Goal: Obtain resource: Download file/media

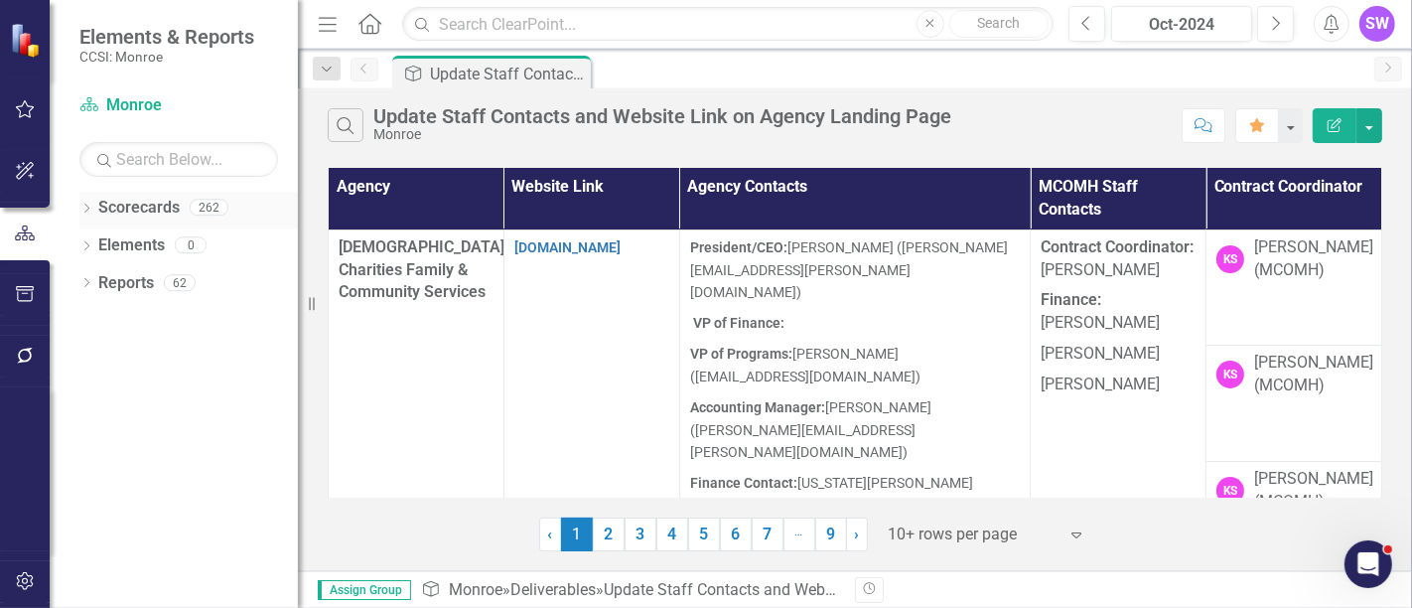
click at [80, 206] on icon "Dropdown" at bounding box center [86, 210] width 14 height 11
drag, startPoint x: 124, startPoint y: 239, endPoint x: 163, endPoint y: 239, distance: 38.7
click at [126, 238] on link "Monroe" at bounding box center [203, 245] width 189 height 23
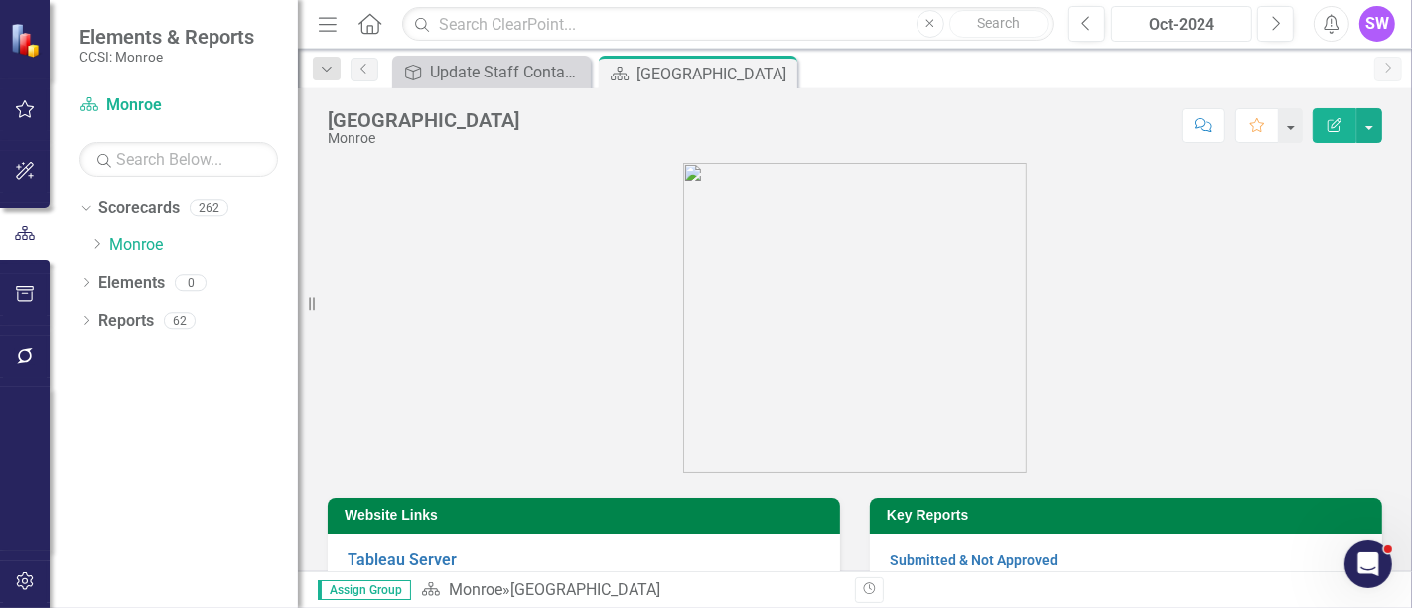
click at [1188, 40] on button "Oct-2024" at bounding box center [1182, 24] width 141 height 36
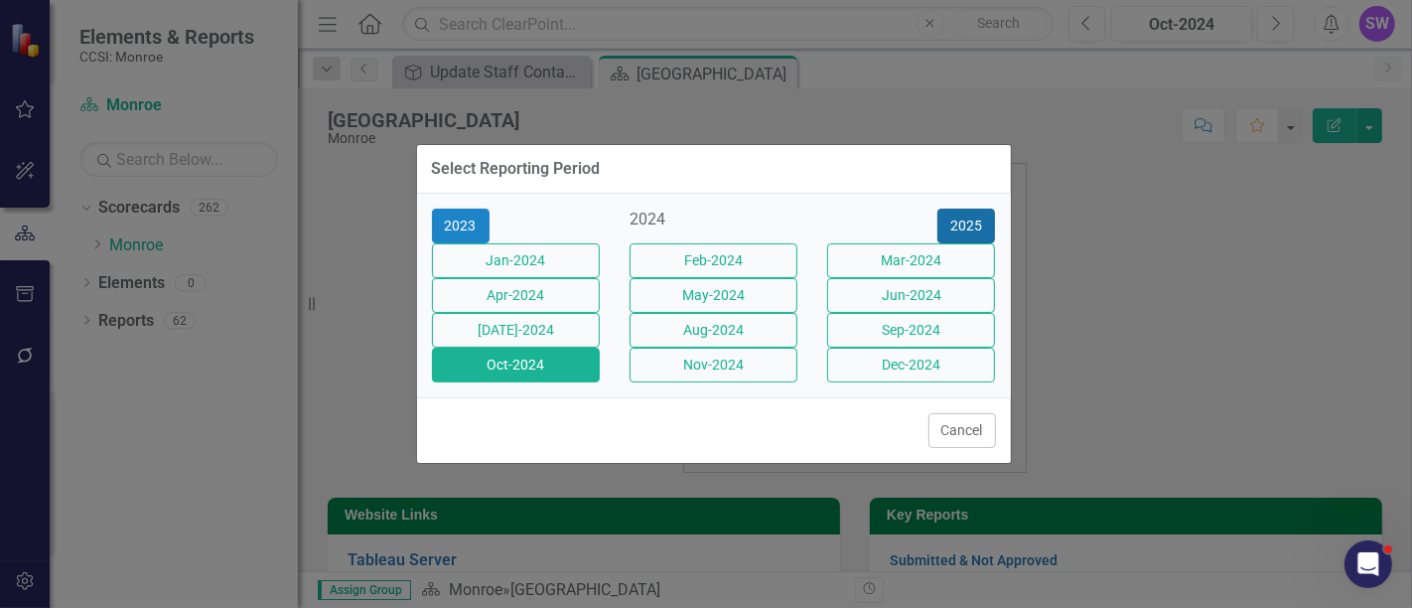
click at [993, 209] on button "2025" at bounding box center [967, 226] width 58 height 35
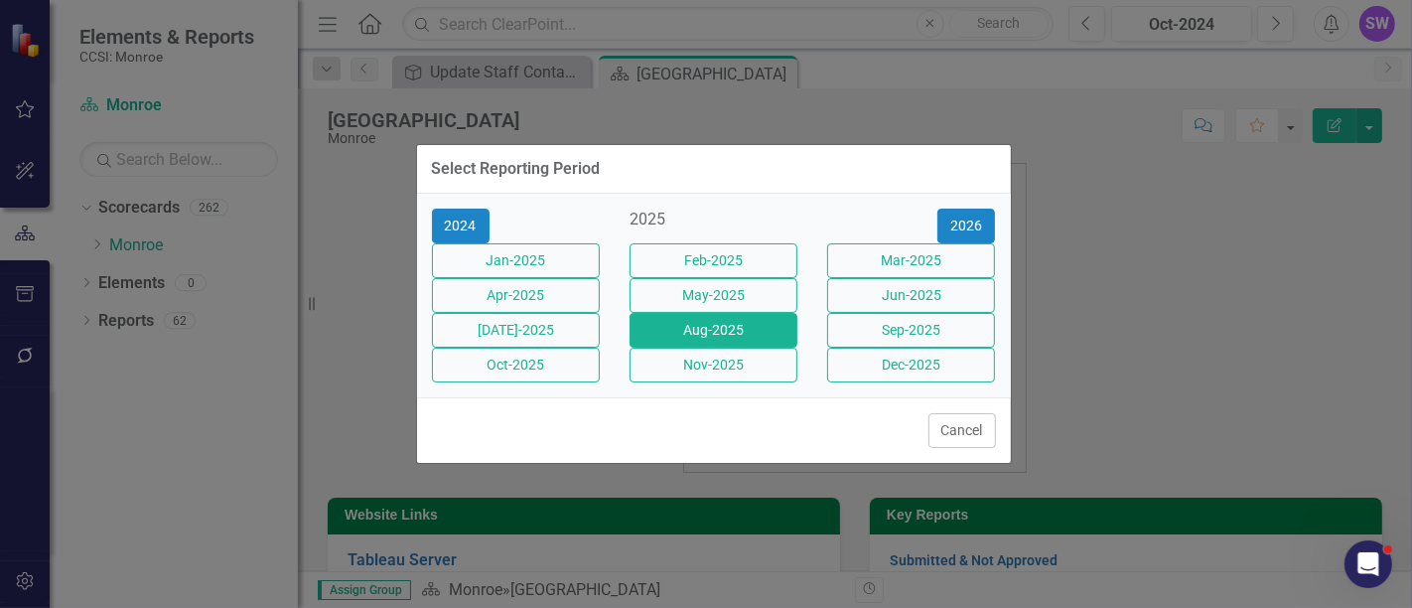
click at [735, 345] on button "Aug-2025" at bounding box center [714, 330] width 168 height 35
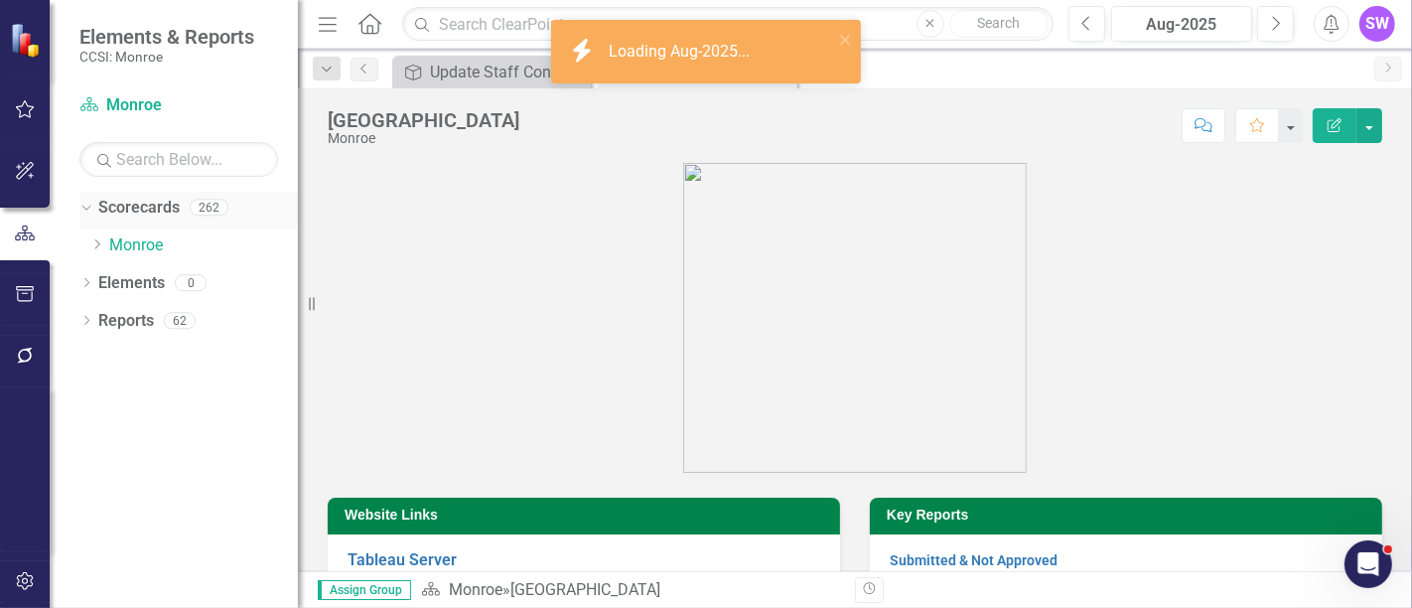
click at [96, 208] on div "Dropdown Scorecards 262" at bounding box center [188, 211] width 219 height 38
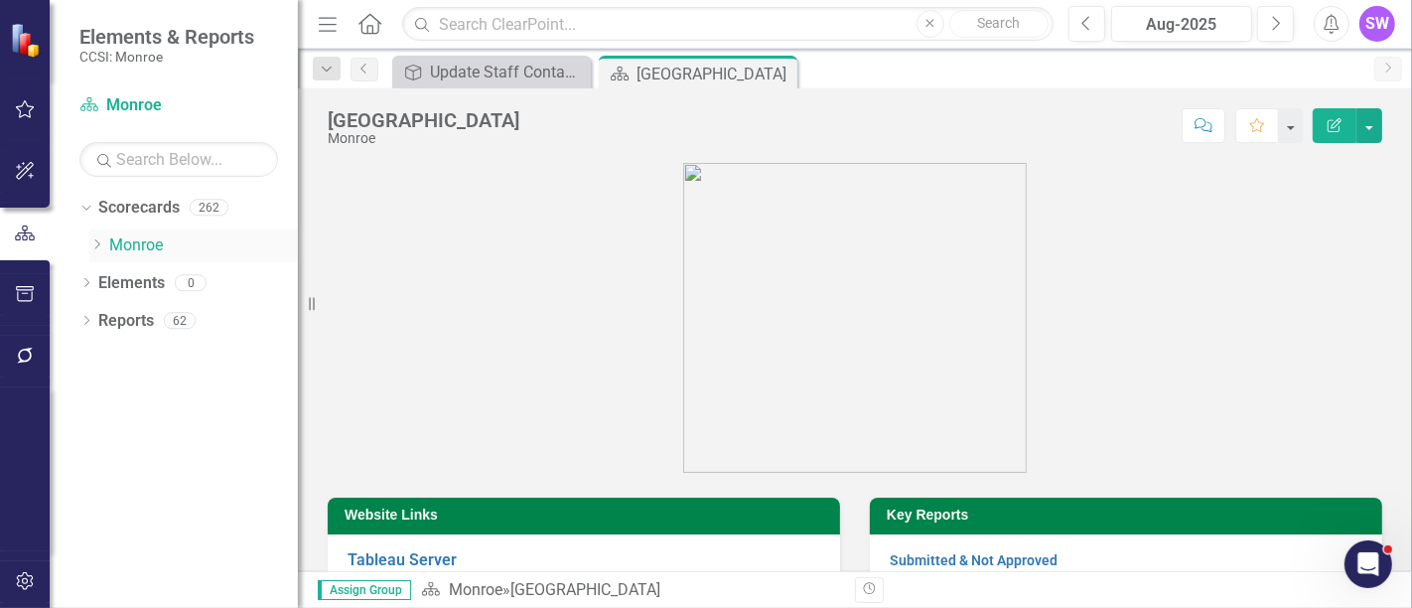
click at [101, 248] on icon "Dropdown" at bounding box center [96, 244] width 15 height 12
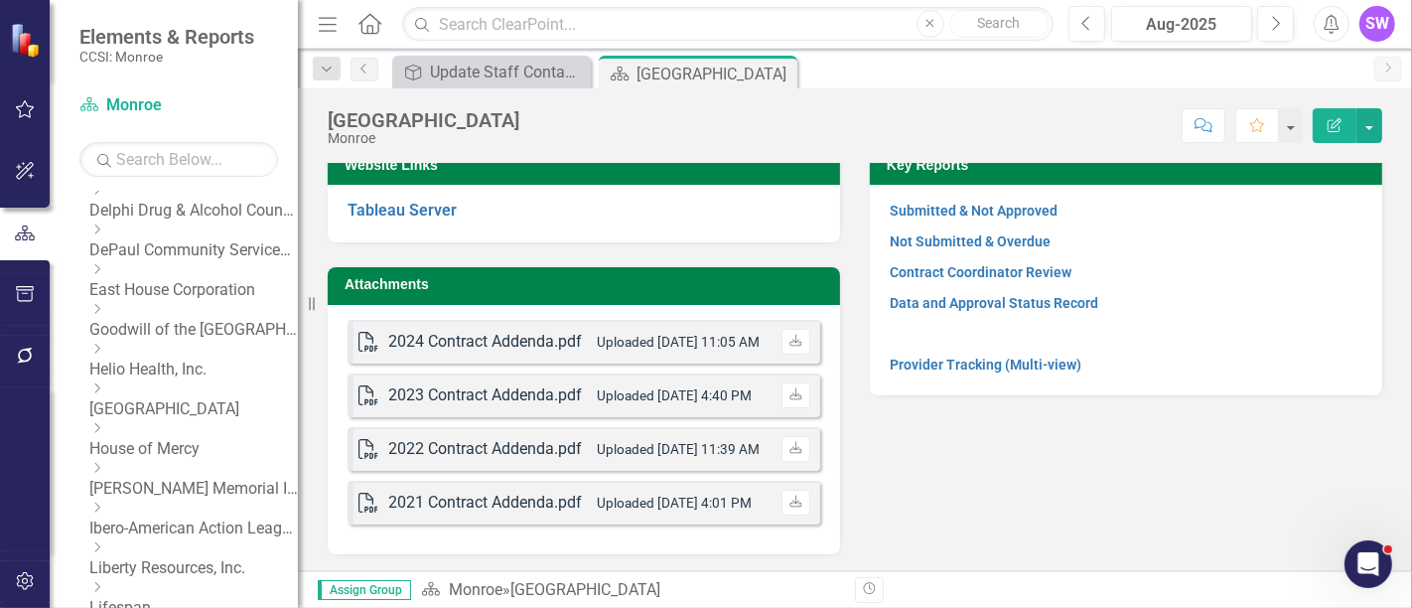
scroll to position [317, 0]
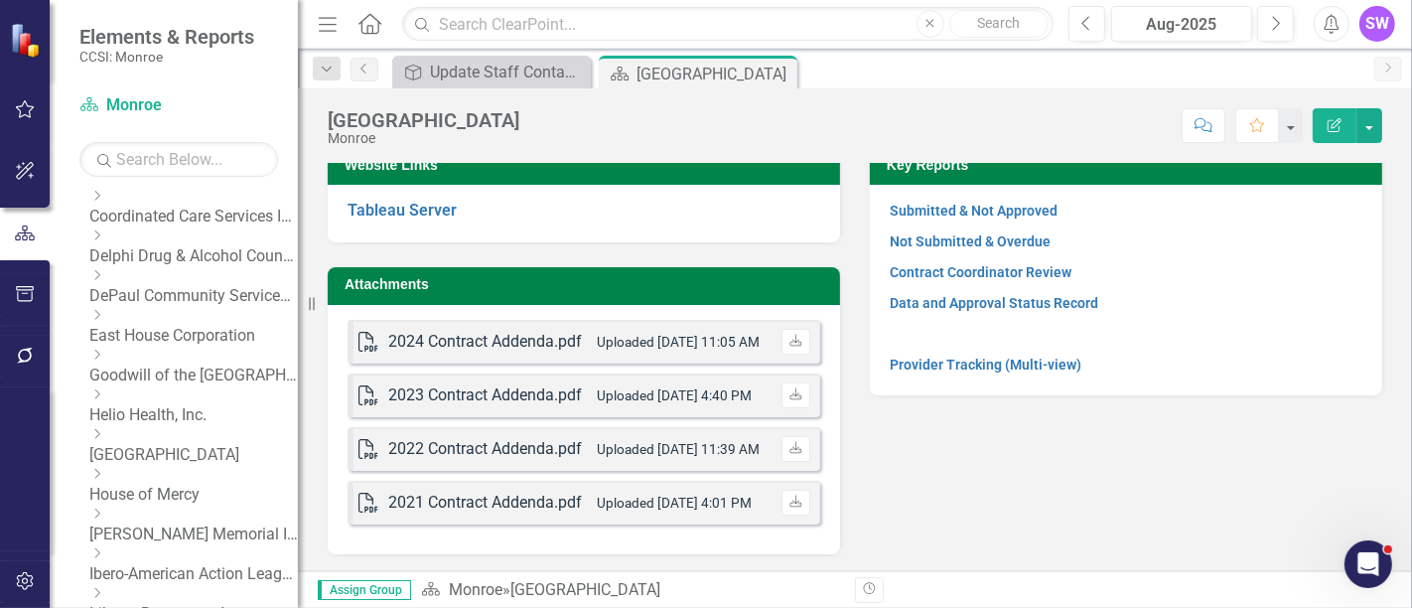
click at [104, 349] on icon "Dropdown" at bounding box center [96, 355] width 15 height 12
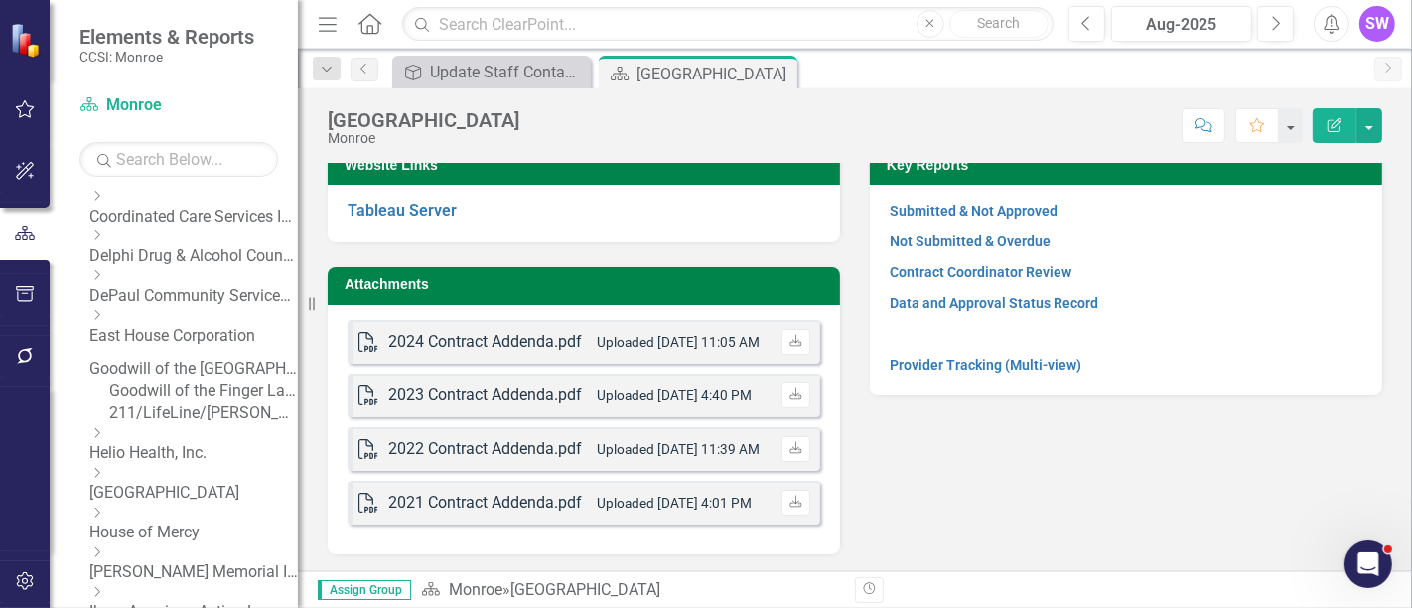
click at [184, 358] on link "Goodwill of the [GEOGRAPHIC_DATA]" at bounding box center [193, 369] width 209 height 23
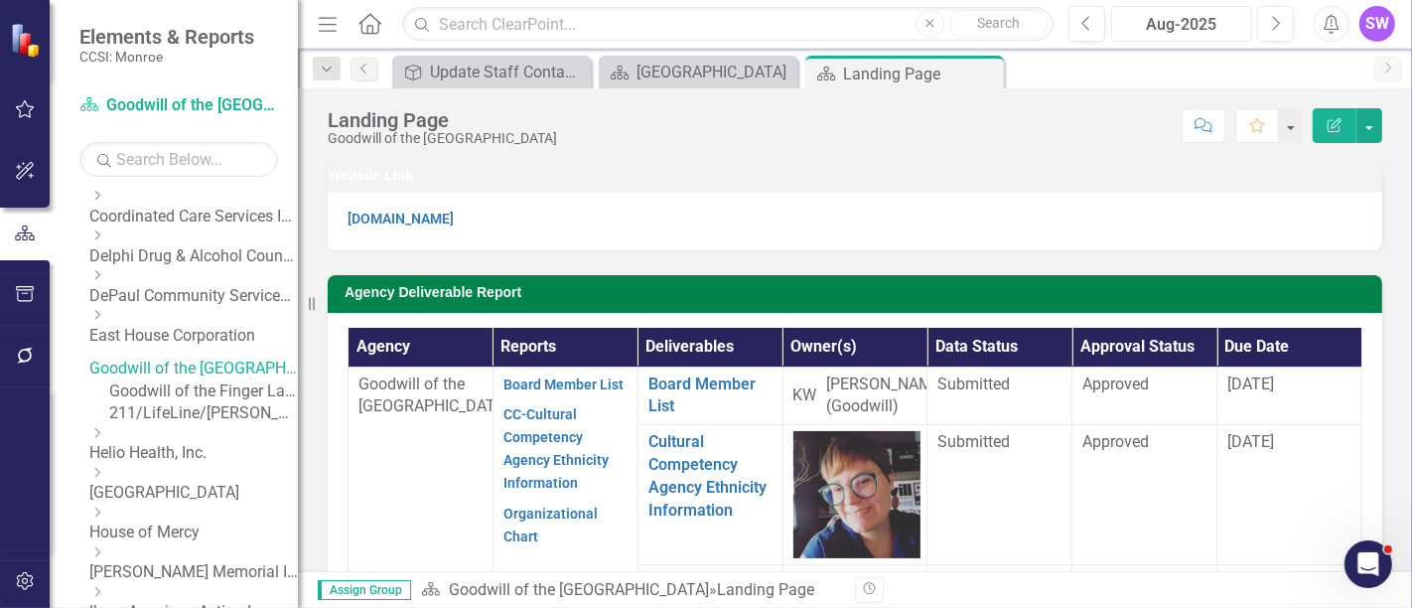
click at [1212, 27] on div "Aug-2025" at bounding box center [1181, 25] width 127 height 24
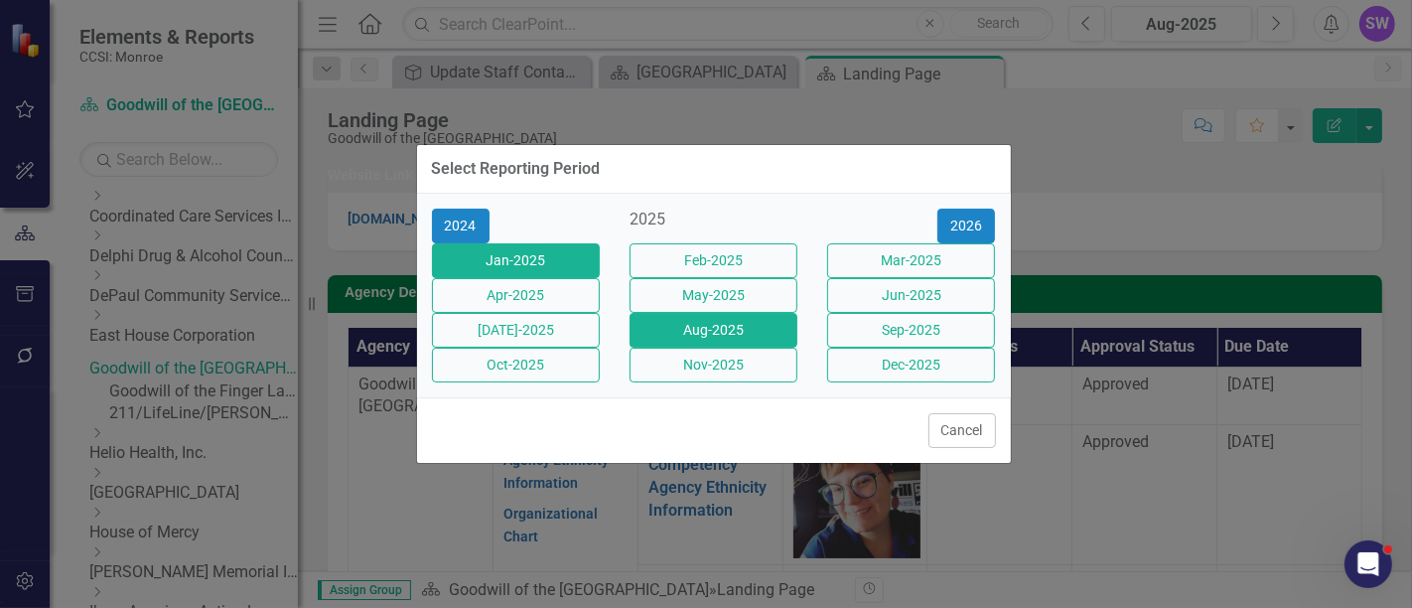
click at [537, 243] on button "Jan-2025" at bounding box center [516, 260] width 168 height 35
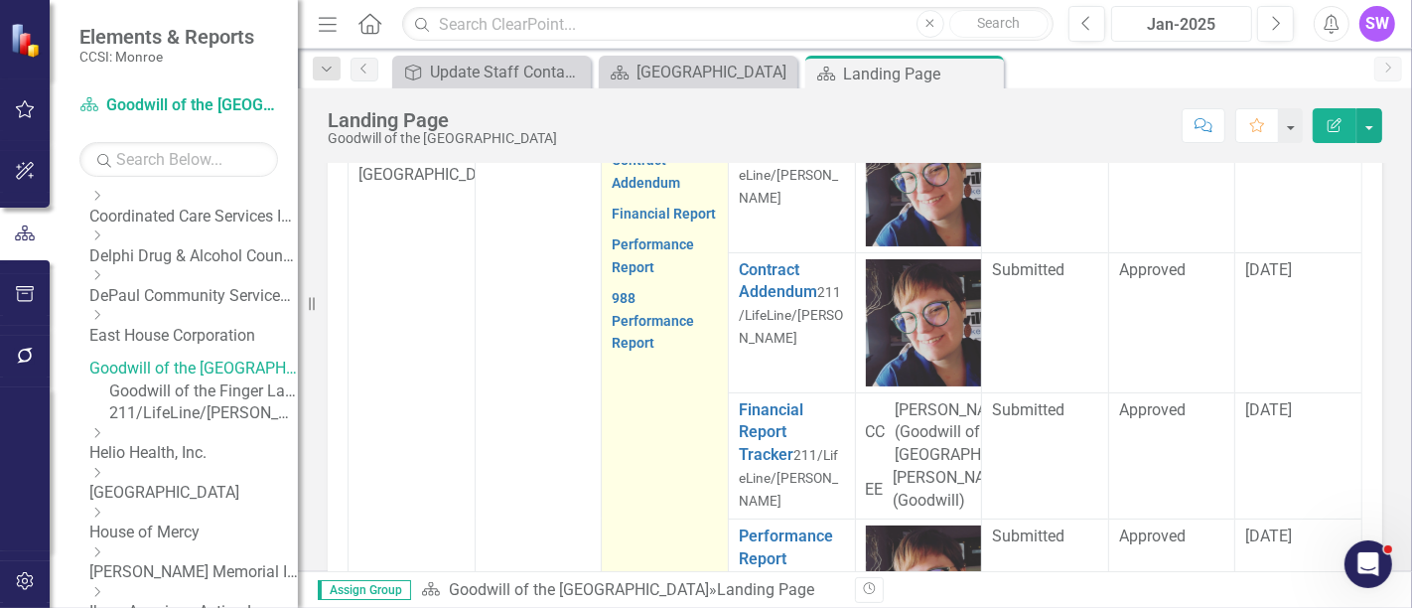
scroll to position [675, 0]
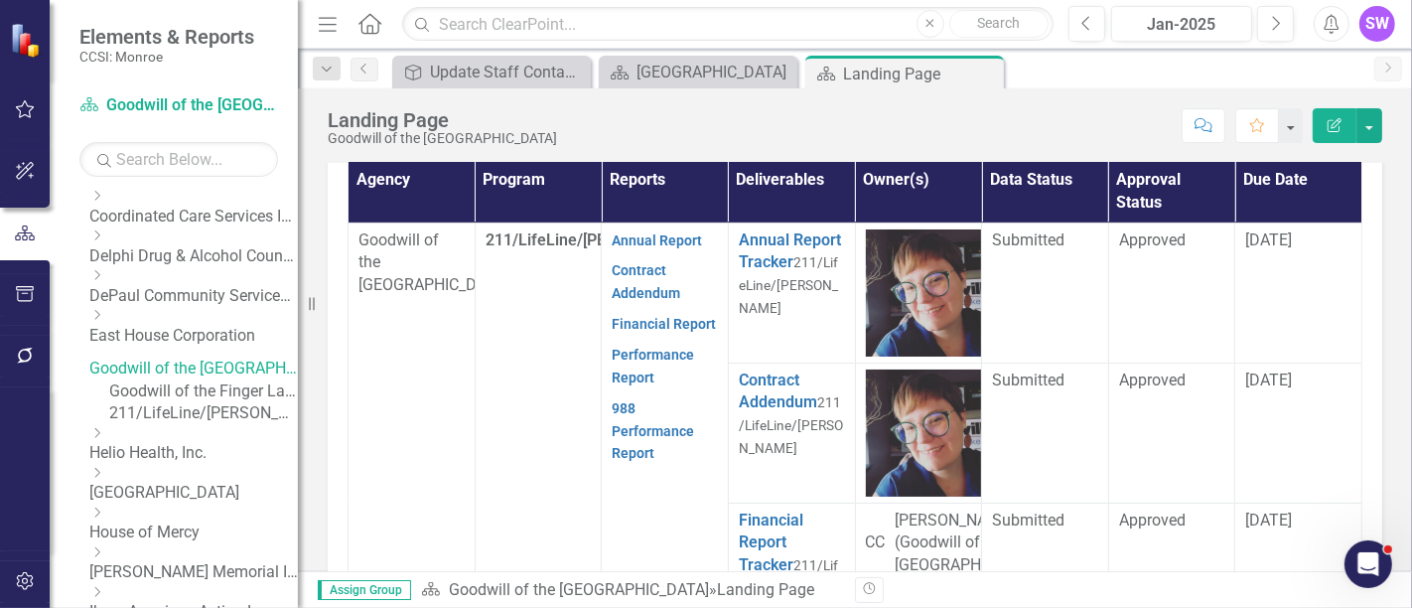
click at [579, 376] on td "211/LifeLine/[PERSON_NAME]" at bounding box center [538, 570] width 127 height 695
click at [508, 364] on td "211/LifeLine/[PERSON_NAME]" at bounding box center [538, 570] width 127 height 695
click at [531, 364] on td "211/LifeLine/[PERSON_NAME]" at bounding box center [538, 570] width 127 height 695
click at [476, 363] on tr "Goodwill of the Finger Lakes 211/LifeLine/[GEOGRAPHIC_DATA] Annual Report Contr…" at bounding box center [856, 293] width 1014 height 140
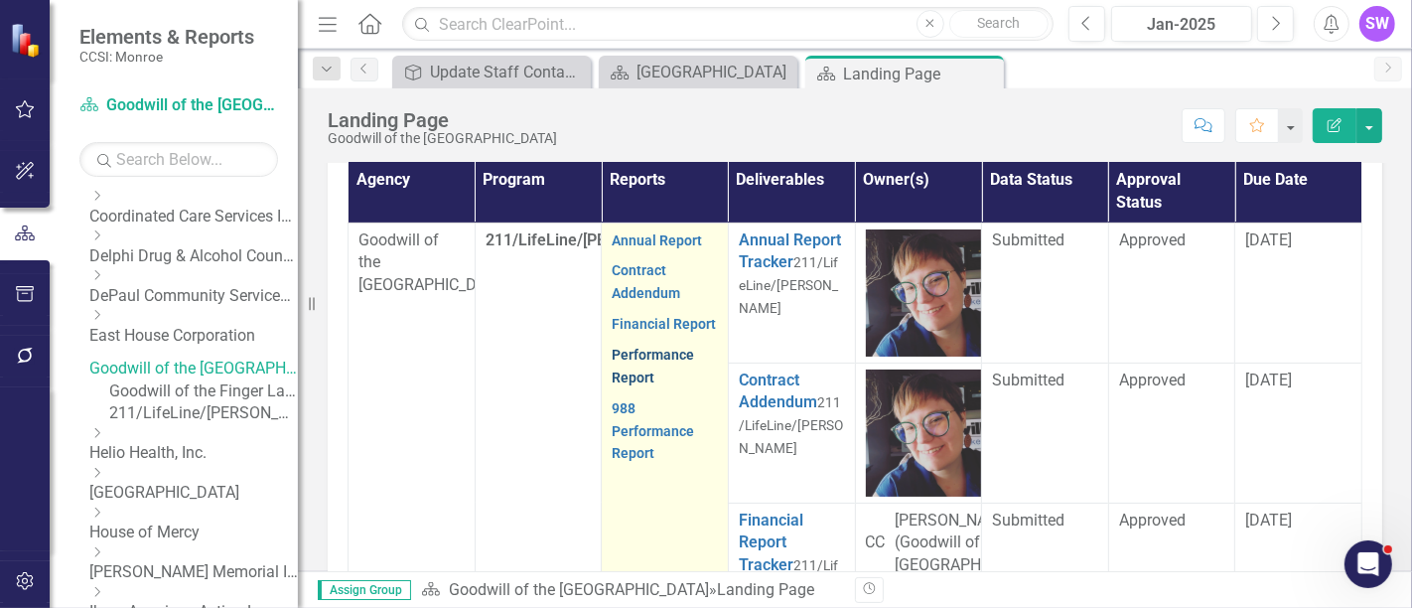
click at [633, 347] on link "Performance Report" at bounding box center [653, 366] width 82 height 39
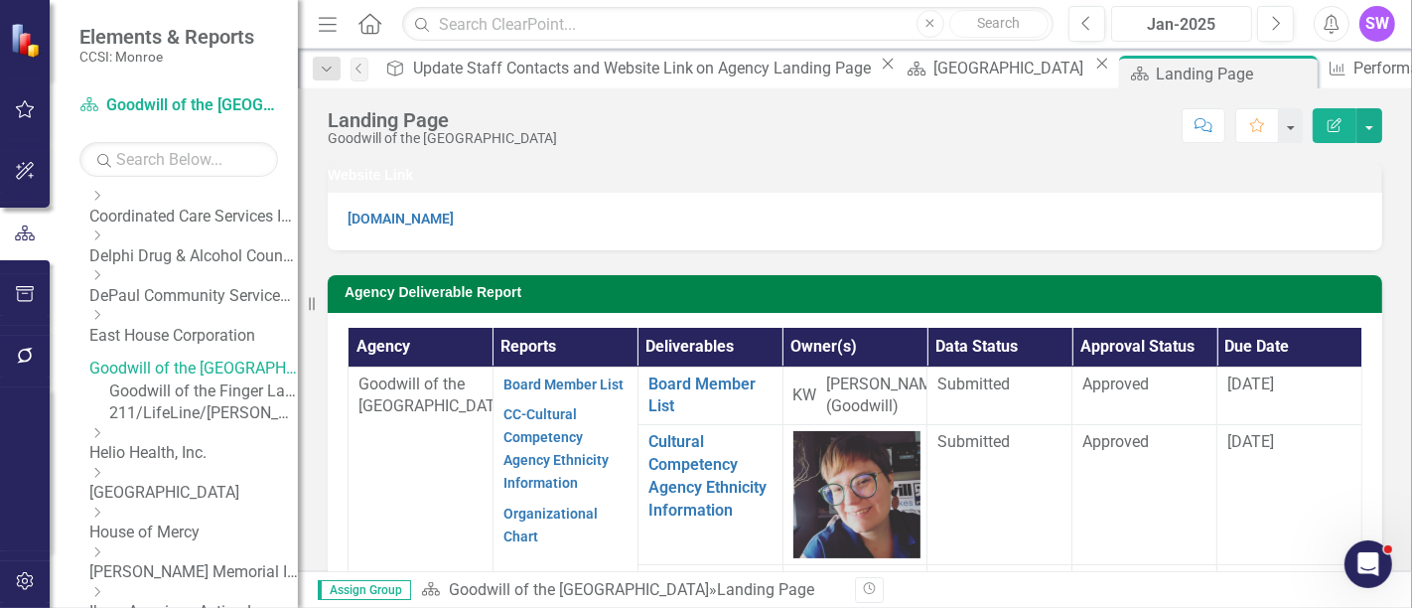
click at [1179, 27] on div "Jan-2025" at bounding box center [1181, 25] width 127 height 24
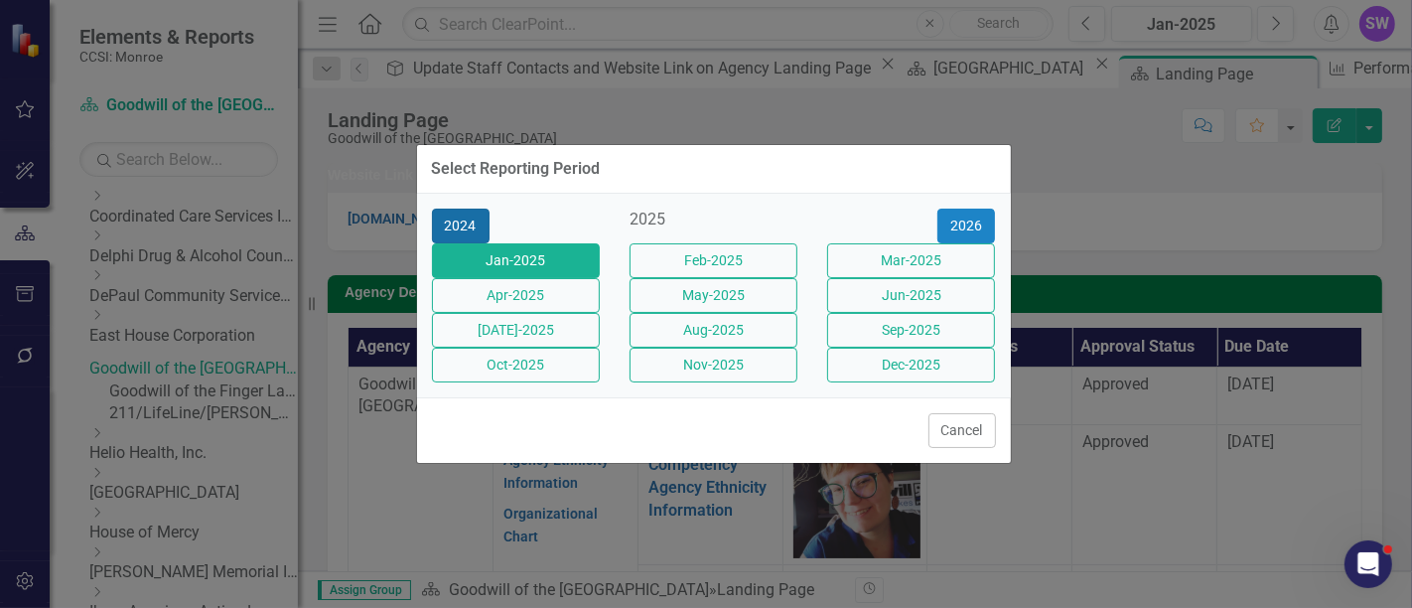
click at [463, 209] on button "2024" at bounding box center [461, 226] width 58 height 35
click at [548, 249] on button "Jan-2024" at bounding box center [516, 260] width 168 height 35
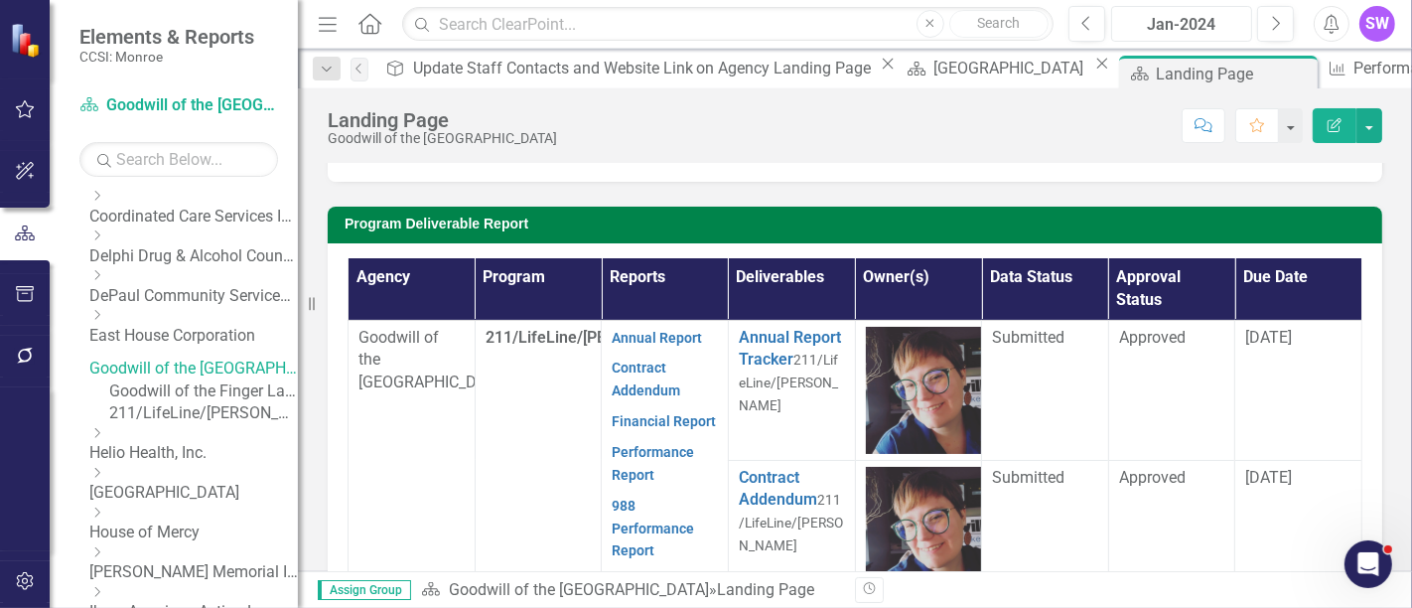
scroll to position [650, 0]
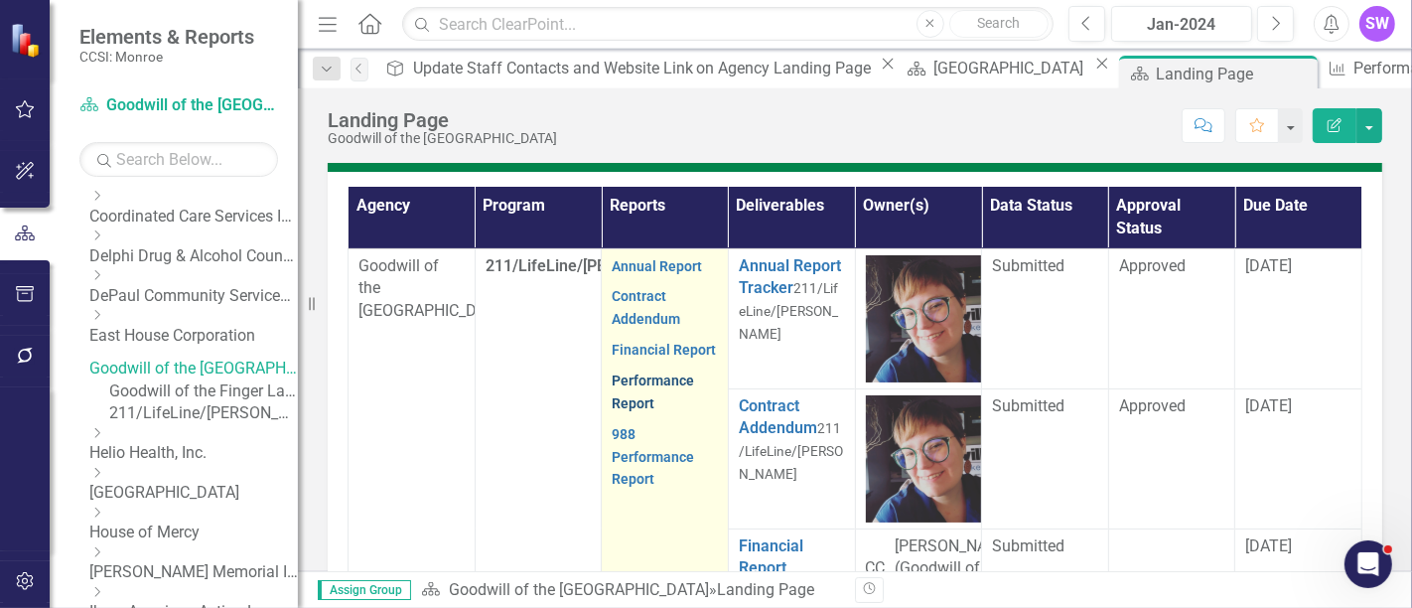
click at [646, 372] on link "Performance Report" at bounding box center [653, 391] width 82 height 39
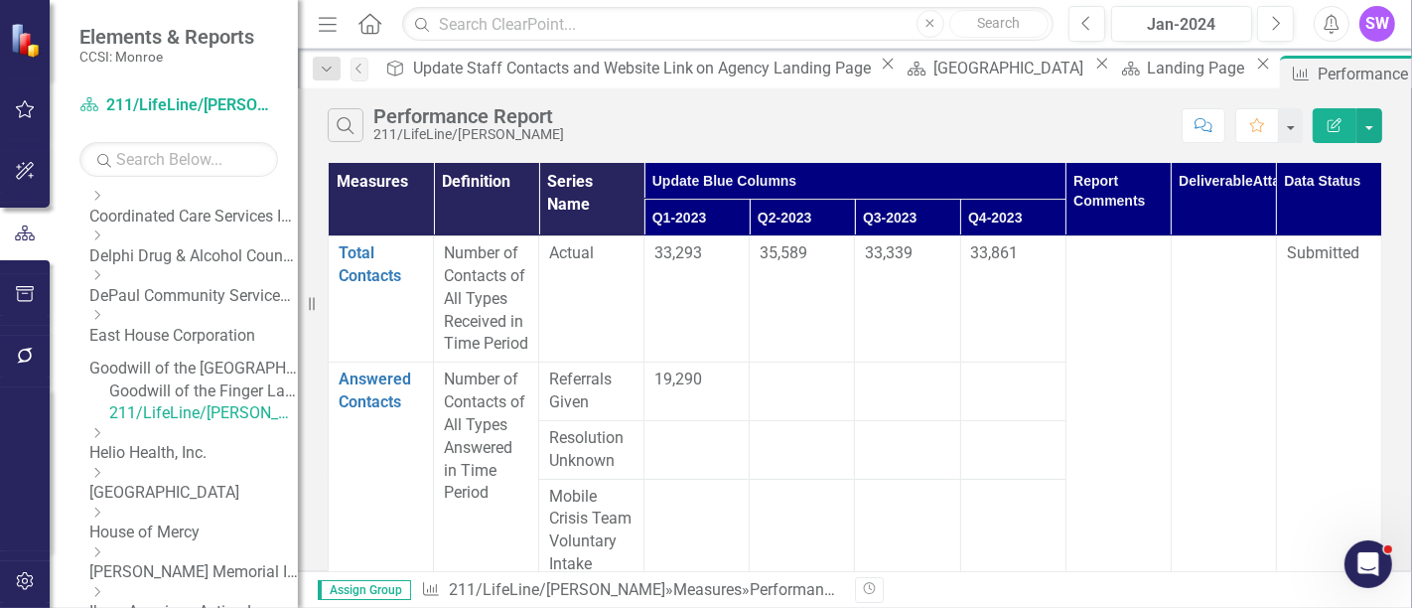
click at [961, 407] on td at bounding box center [907, 392] width 105 height 59
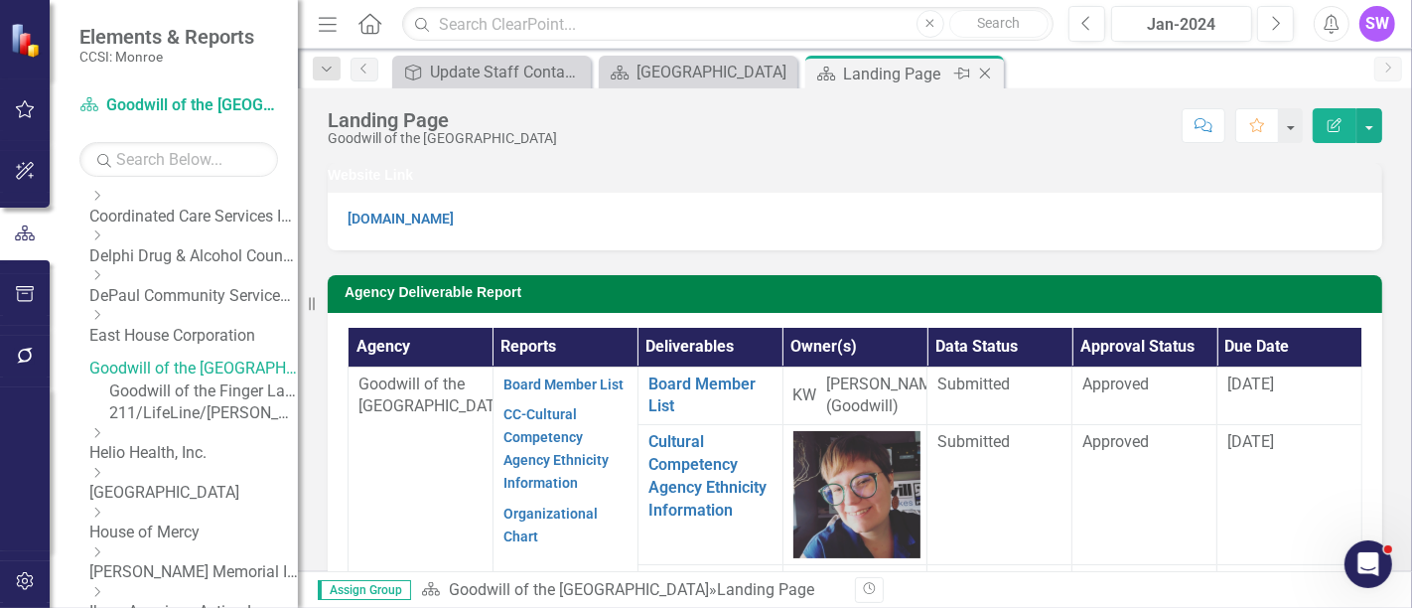
click at [987, 71] on icon at bounding box center [985, 74] width 11 height 11
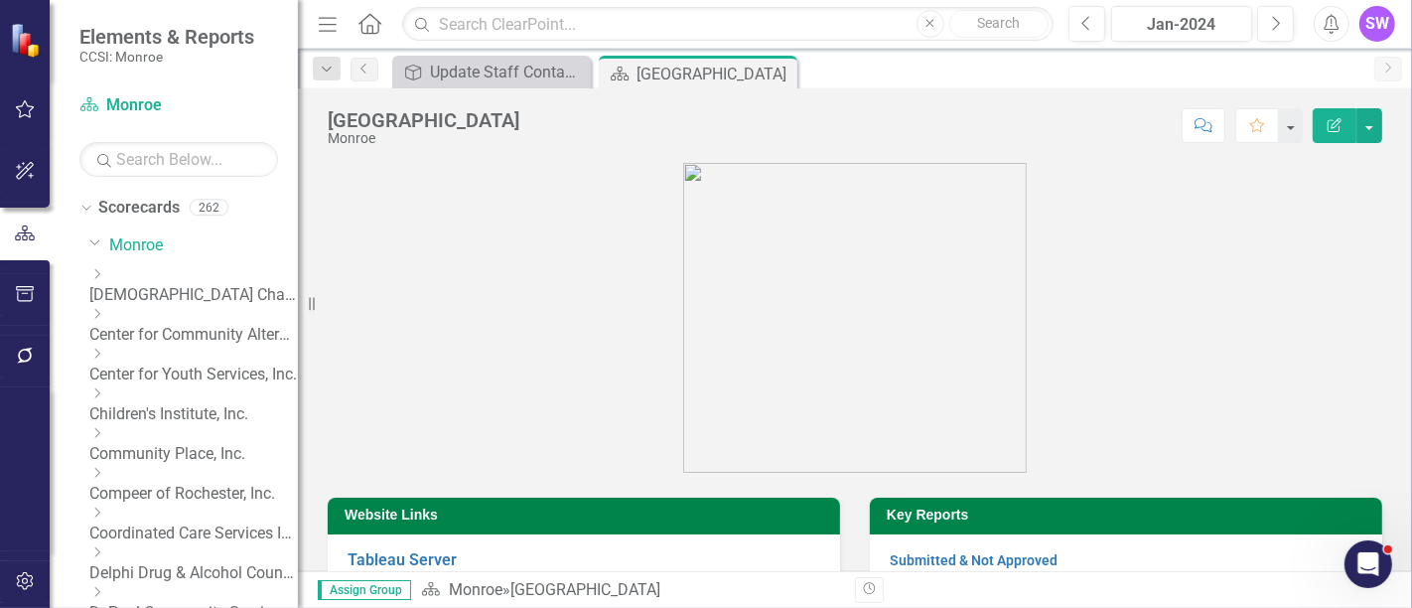
click at [104, 469] on icon "Dropdown" at bounding box center [96, 473] width 15 height 12
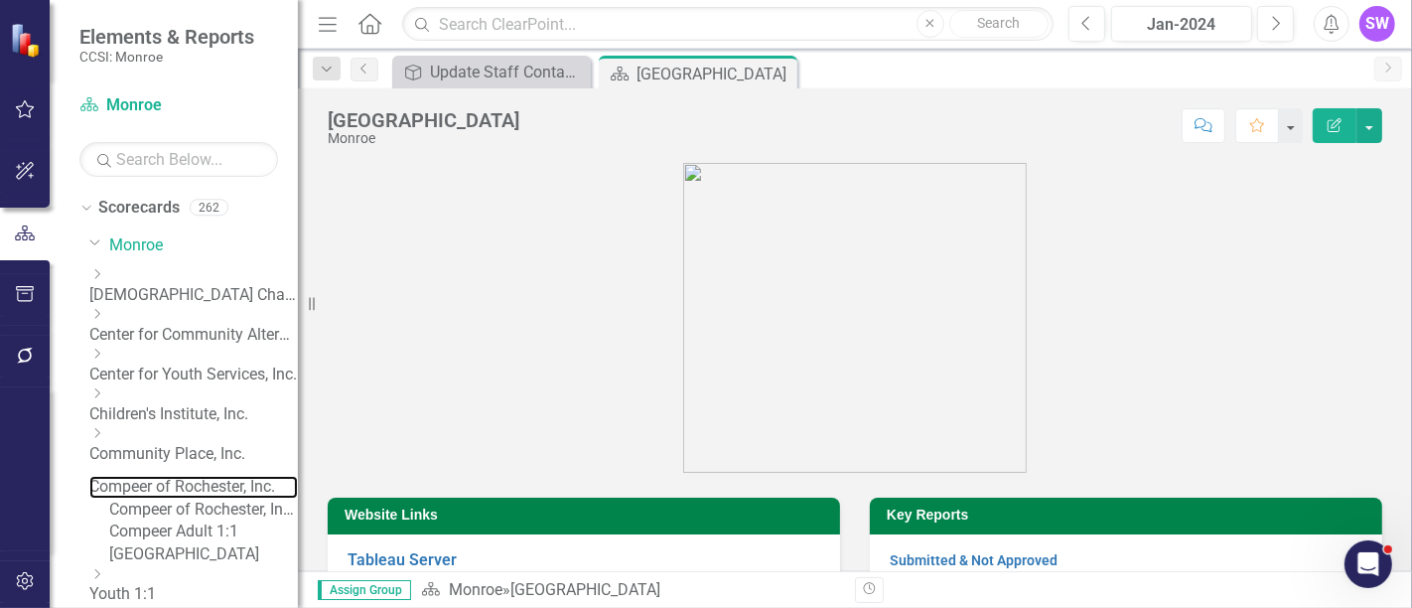
click at [168, 482] on div "Dropdown Compeer of Rochester, Inc." at bounding box center [193, 479] width 209 height 40
click at [201, 476] on link "Compeer of Rochester, Inc." at bounding box center [193, 487] width 209 height 23
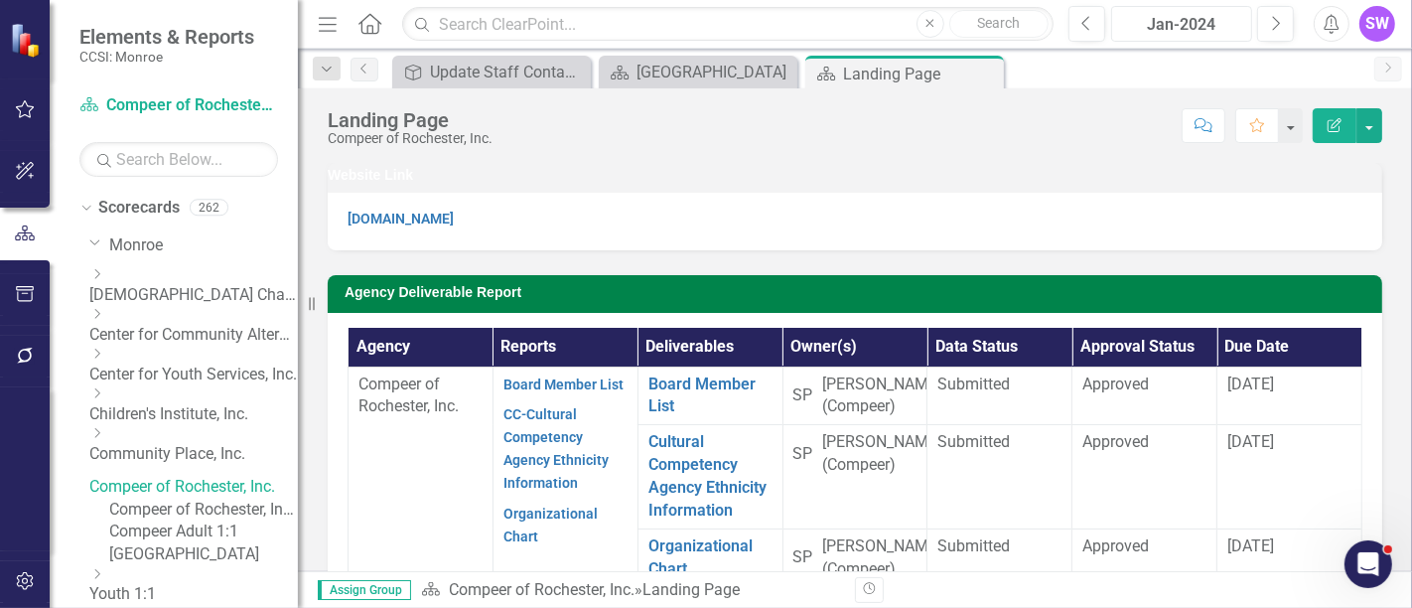
click at [1203, 24] on div "Jan-2024" at bounding box center [1181, 25] width 127 height 24
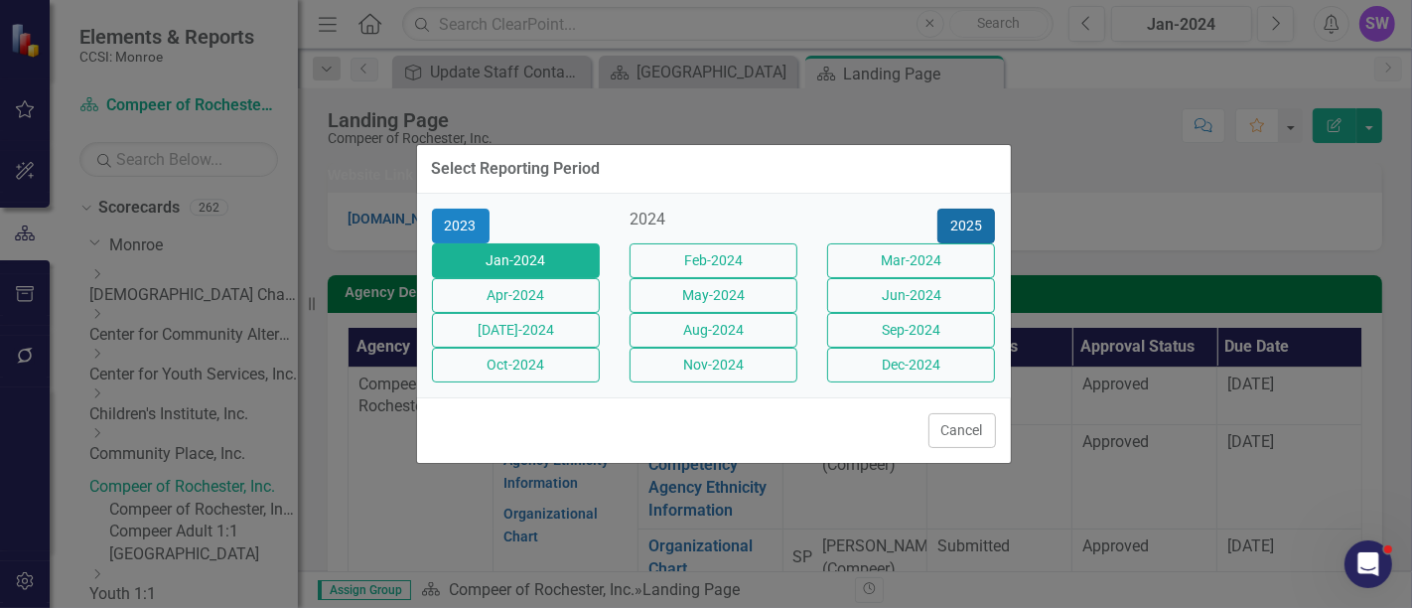
click at [967, 209] on button "2025" at bounding box center [967, 226] width 58 height 35
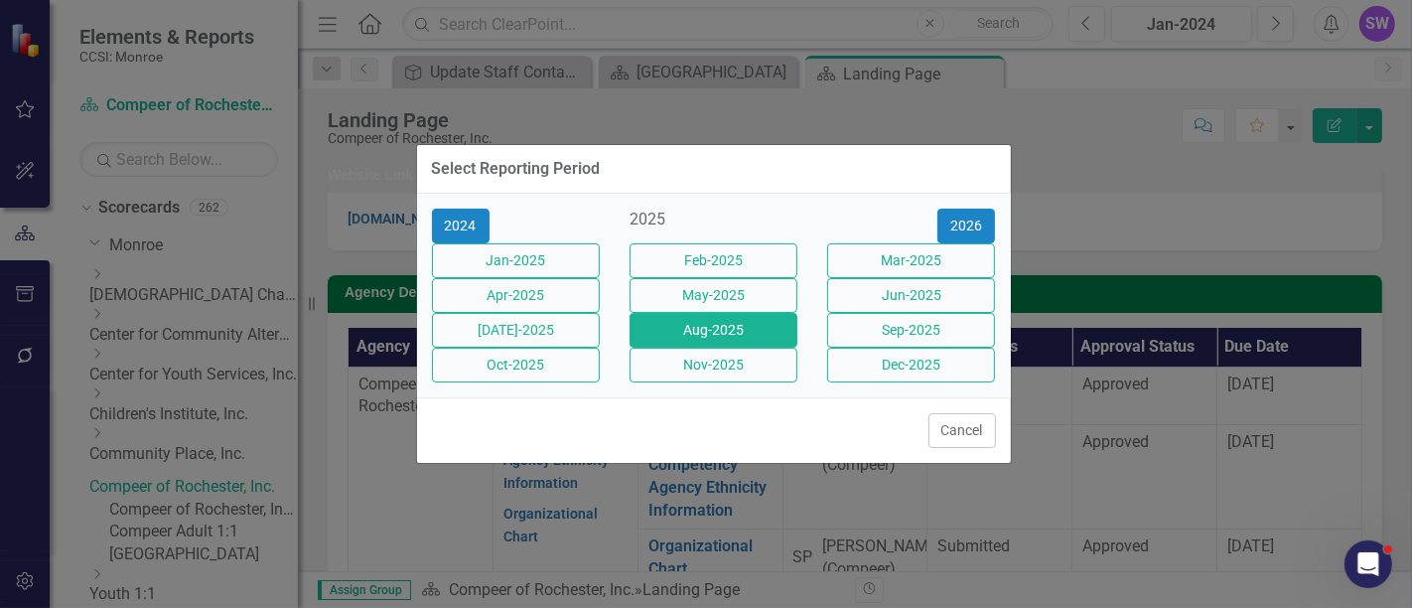
click at [741, 342] on button "Aug-2025" at bounding box center [714, 330] width 168 height 35
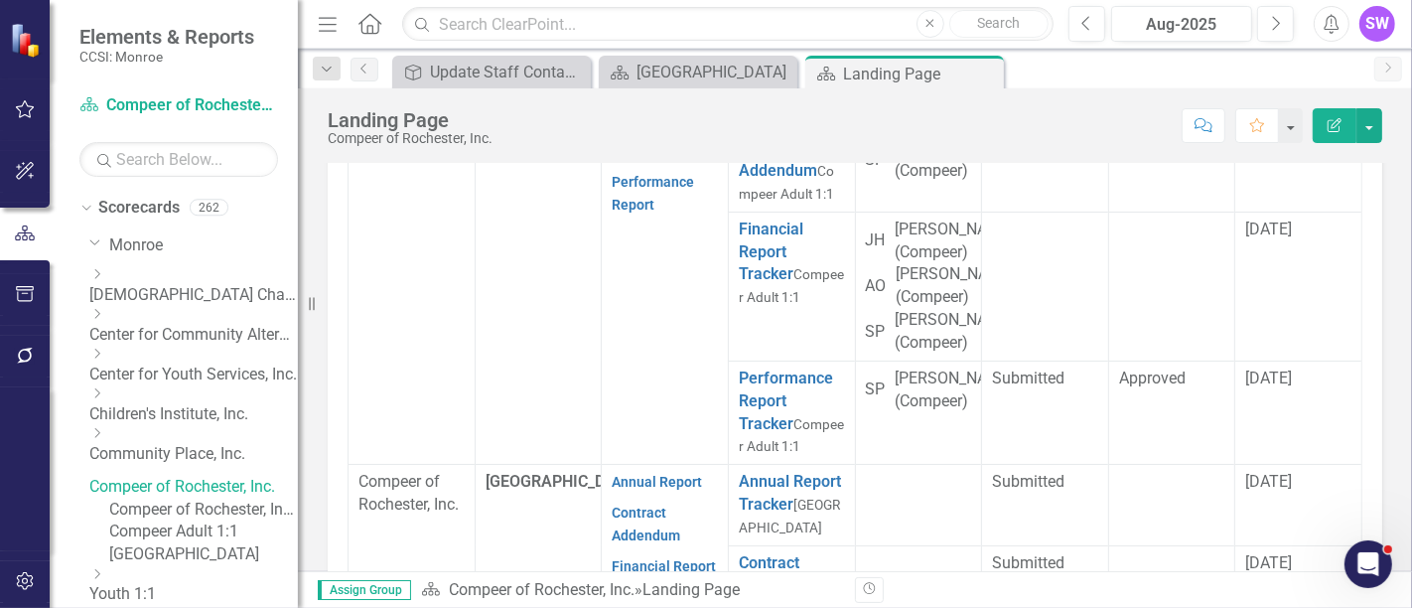
scroll to position [774, 0]
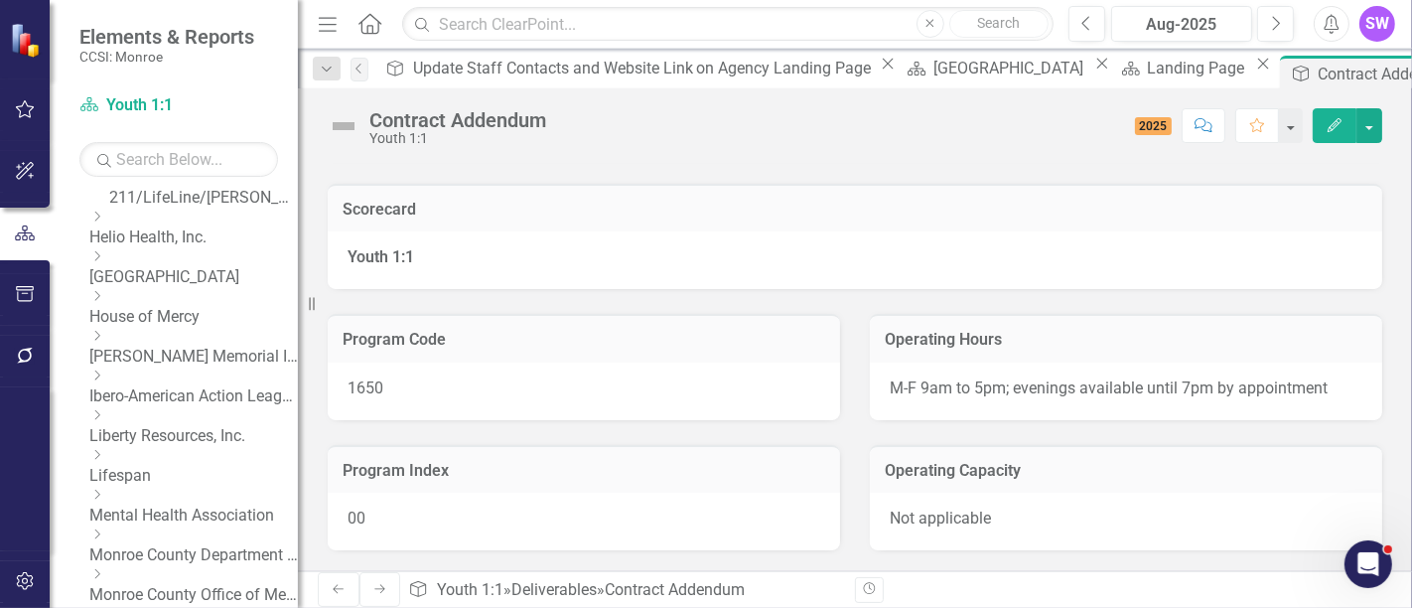
scroll to position [662, 0]
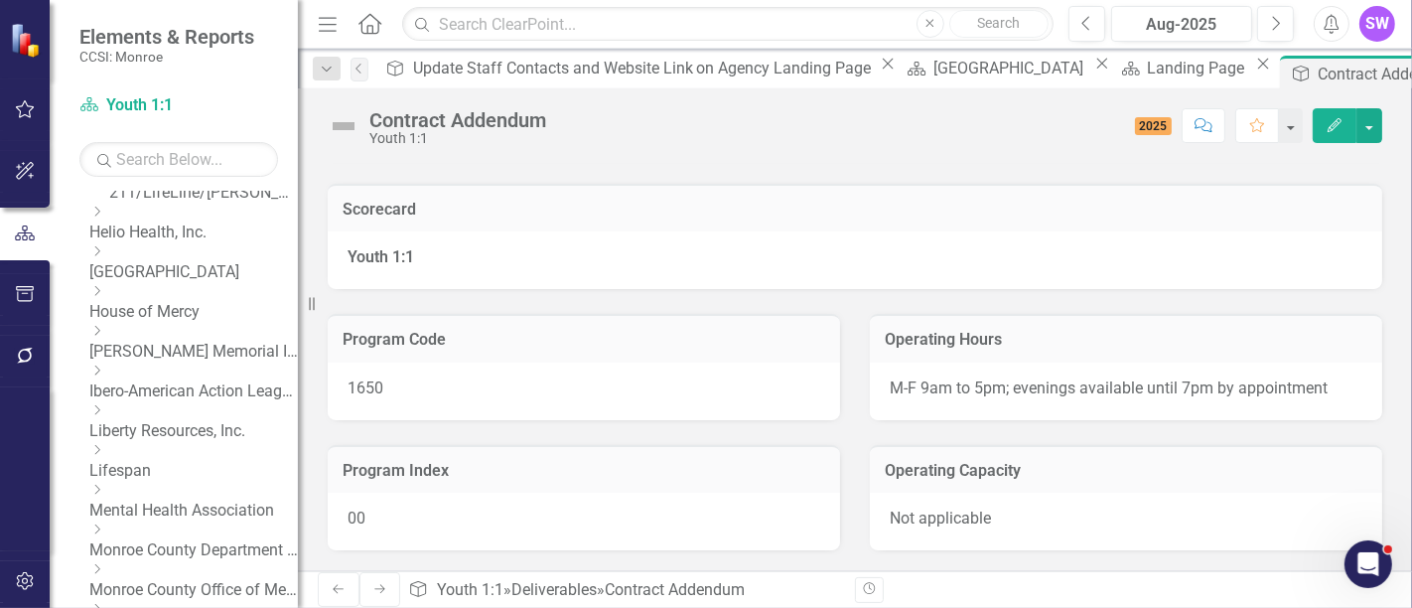
click at [161, 324] on link "House of Mercy" at bounding box center [193, 312] width 209 height 23
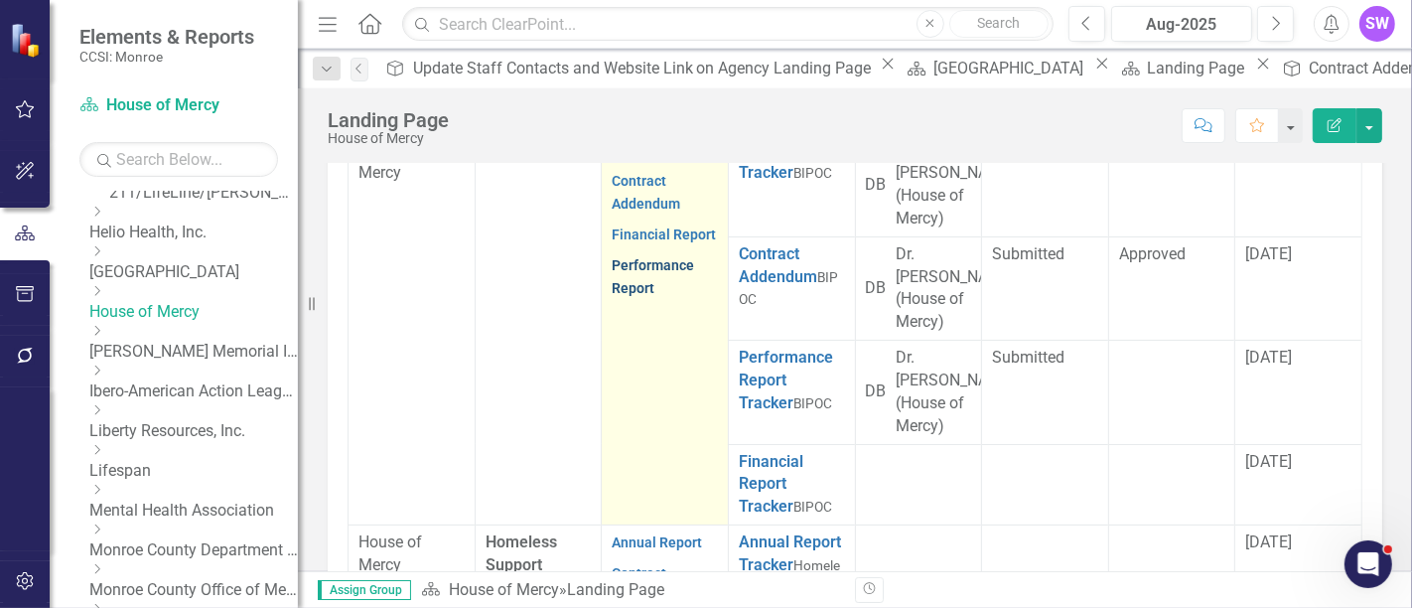
click at [638, 296] on link "Performance Report" at bounding box center [653, 276] width 82 height 39
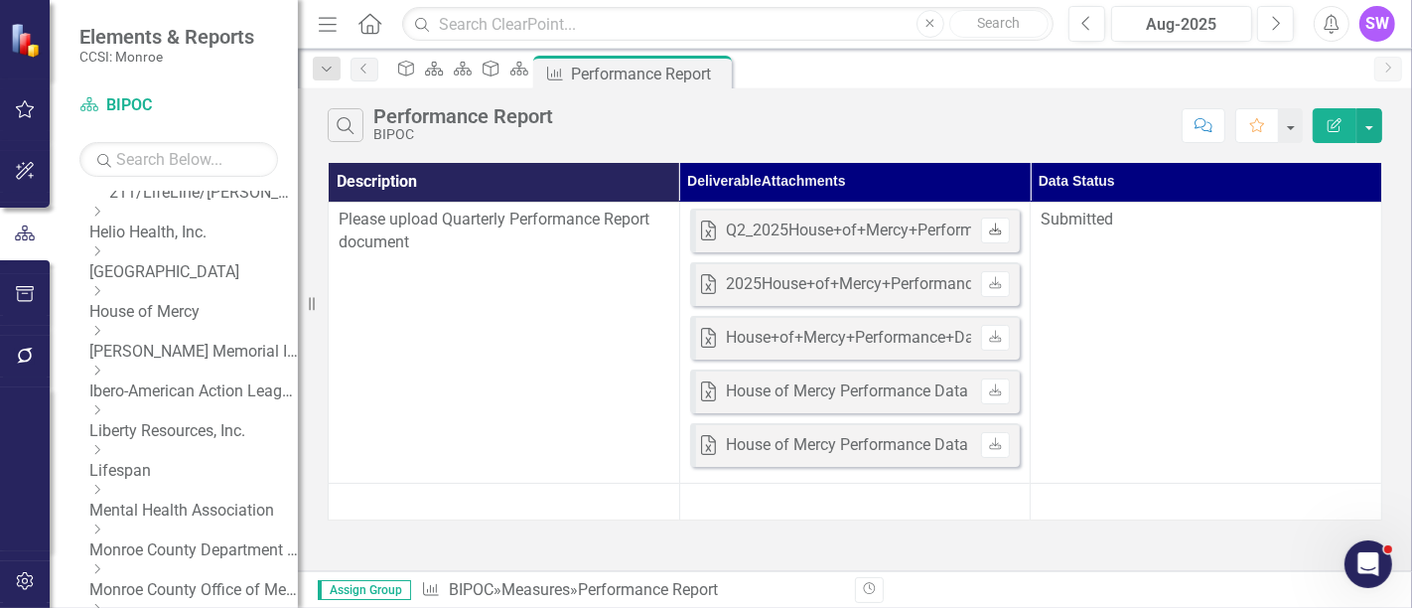
click at [1010, 239] on link "Download" at bounding box center [995, 231] width 29 height 26
click at [833, 228] on div "Q2_2025House+of+Mercy+Performance+Data+2025_Q2.xlsx" at bounding box center [940, 231] width 428 height 23
click at [1010, 292] on link "Download" at bounding box center [995, 284] width 29 height 26
click at [770, 222] on div "Excel Q2_2025House+of+Mercy+Performance+Data+2025_Q2.xlsx Uploaded [DATE] 3:57 …" at bounding box center [855, 231] width 331 height 44
click at [770, 223] on div "Excel Q2_2025House+of+Mercy+Performance+Data+2025_Q2.xlsx Uploaded [DATE] 3:57 …" at bounding box center [855, 231] width 331 height 44
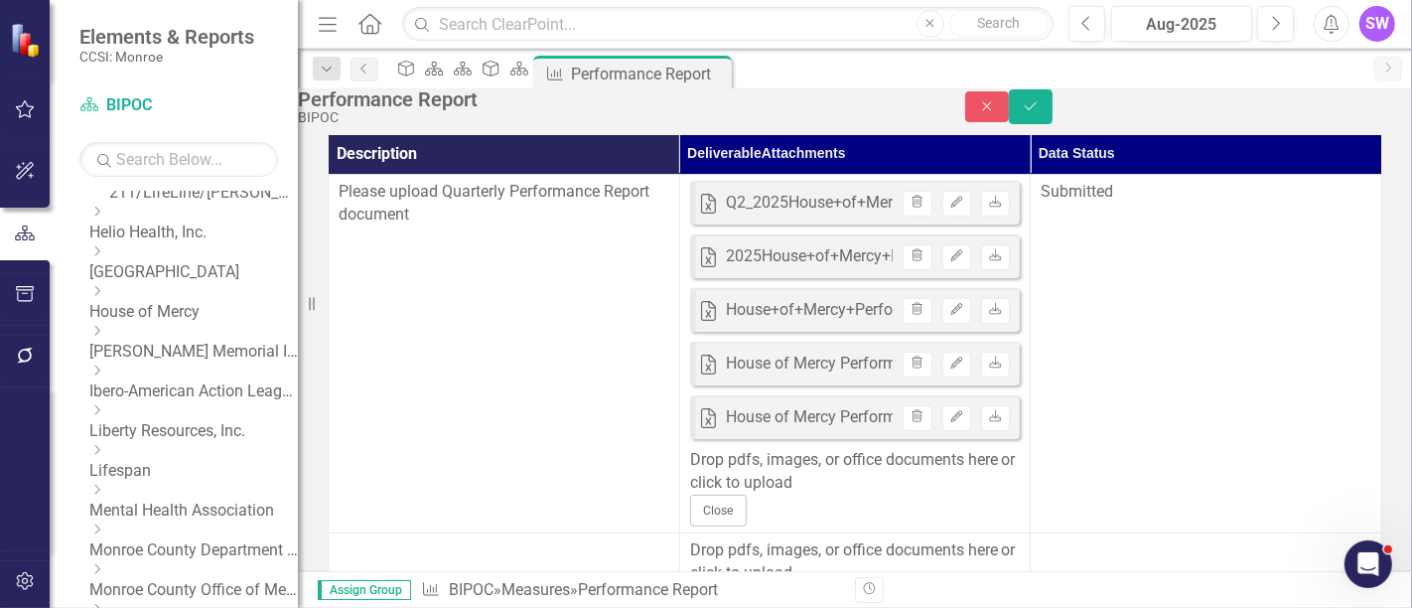
click at [779, 495] on div "Drop pdfs, images, or office documents here or click to upload" at bounding box center [855, 472] width 331 height 46
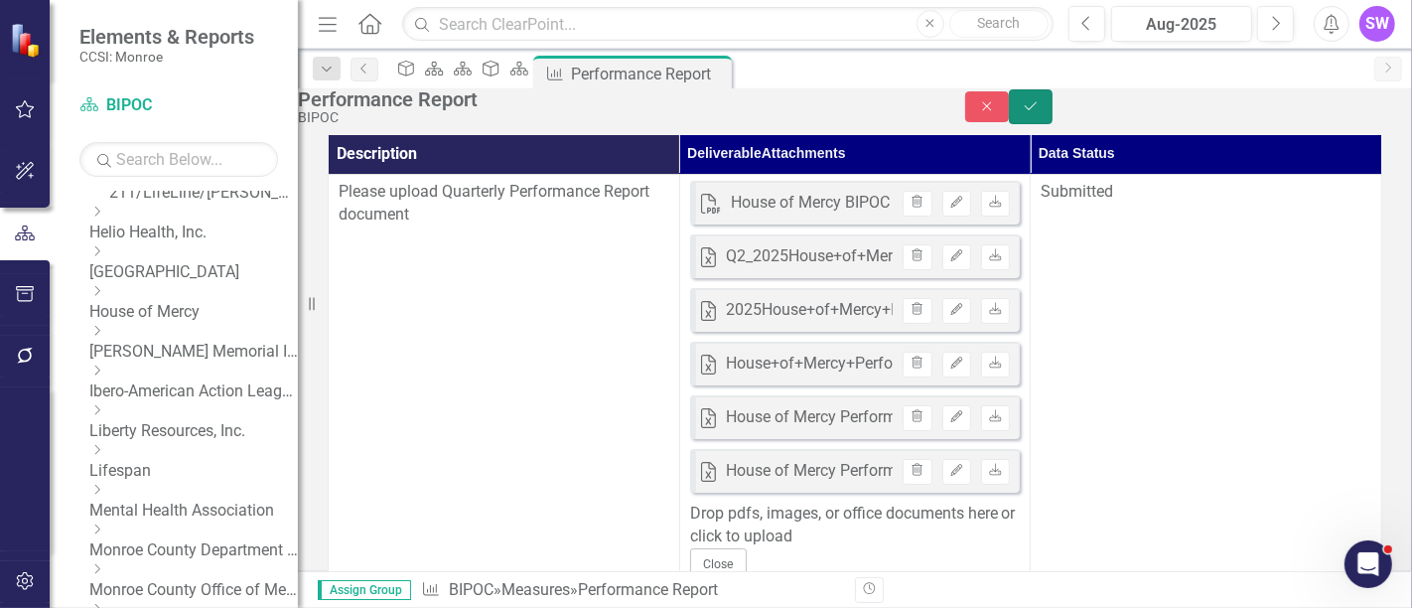
click at [1053, 117] on button "Save" at bounding box center [1031, 106] width 44 height 35
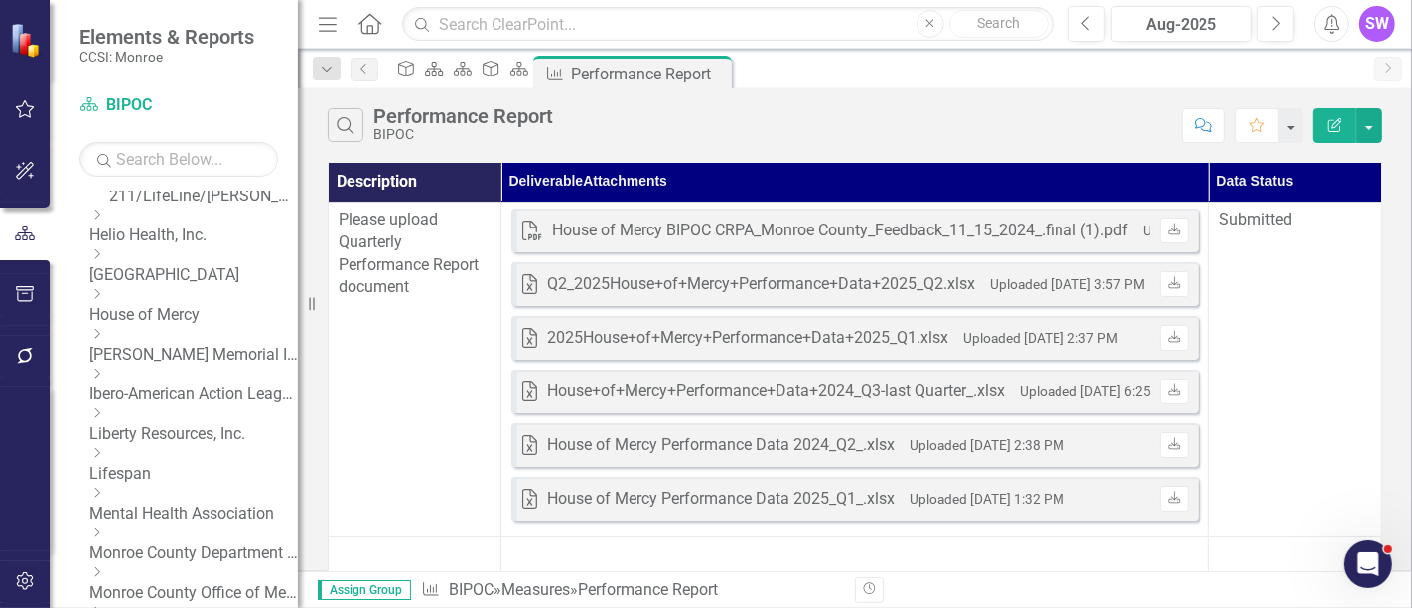
scroll to position [662, 0]
click at [120, 301] on div "Dropdown" at bounding box center [191, 292] width 204 height 17
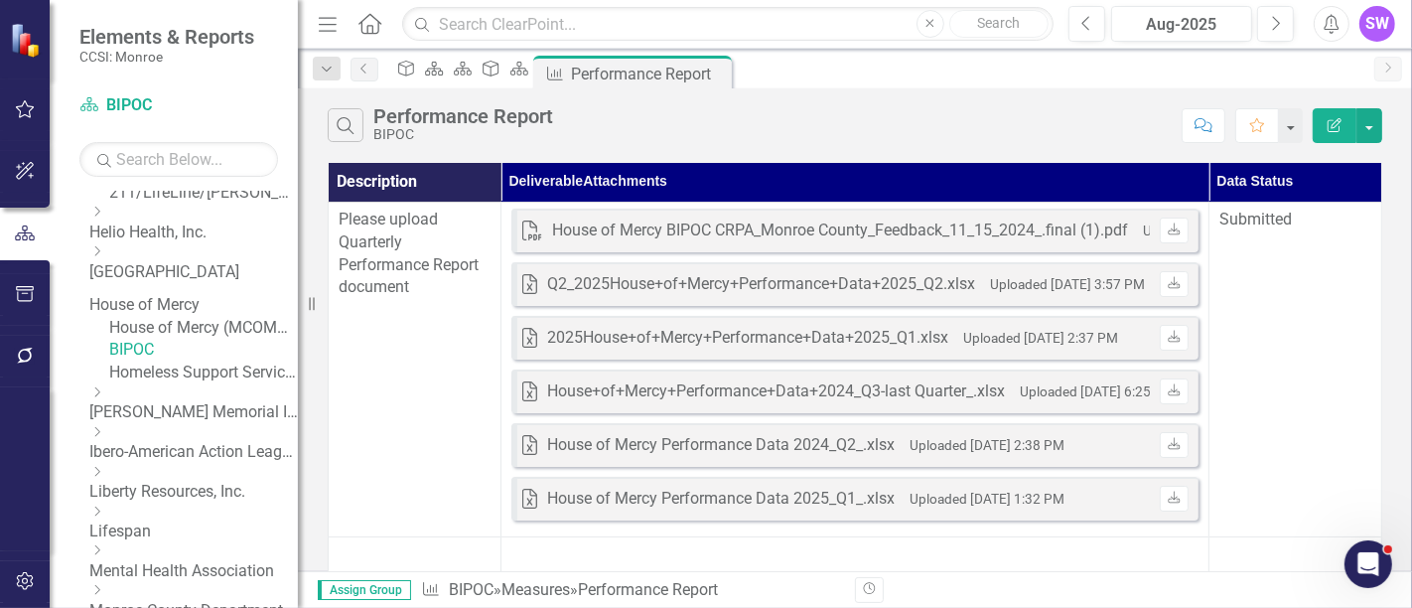
click at [182, 317] on link "House of Mercy" at bounding box center [193, 305] width 209 height 23
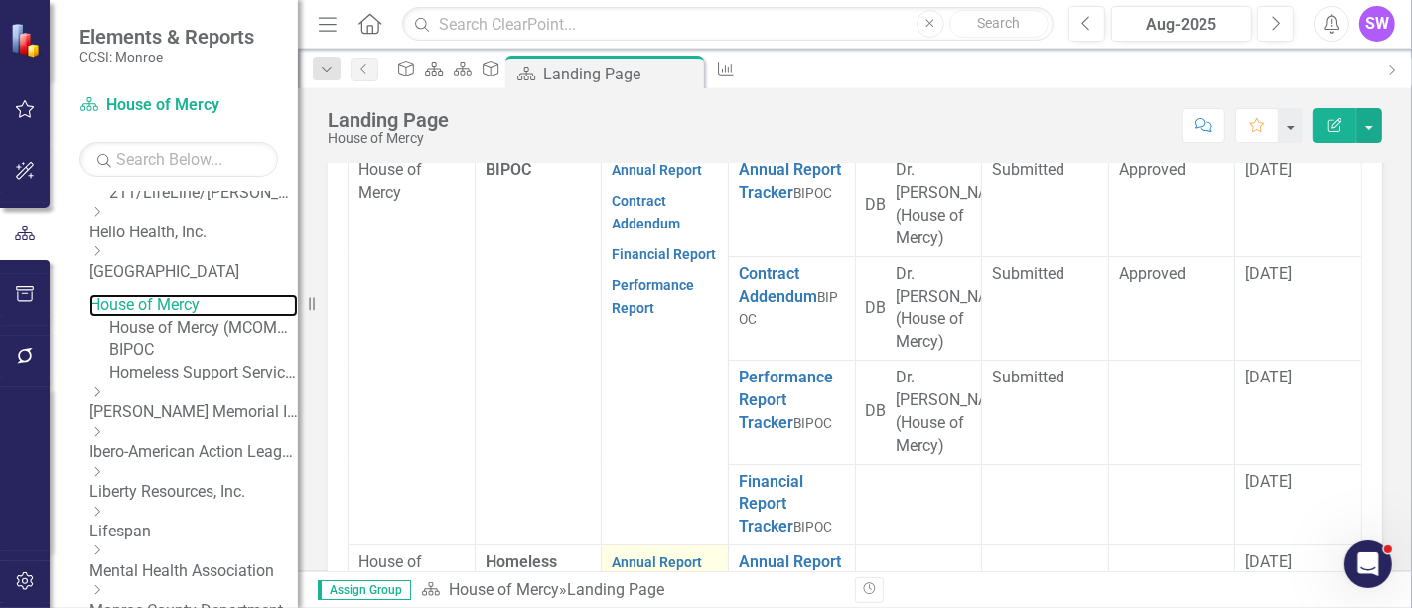
scroll to position [495, 0]
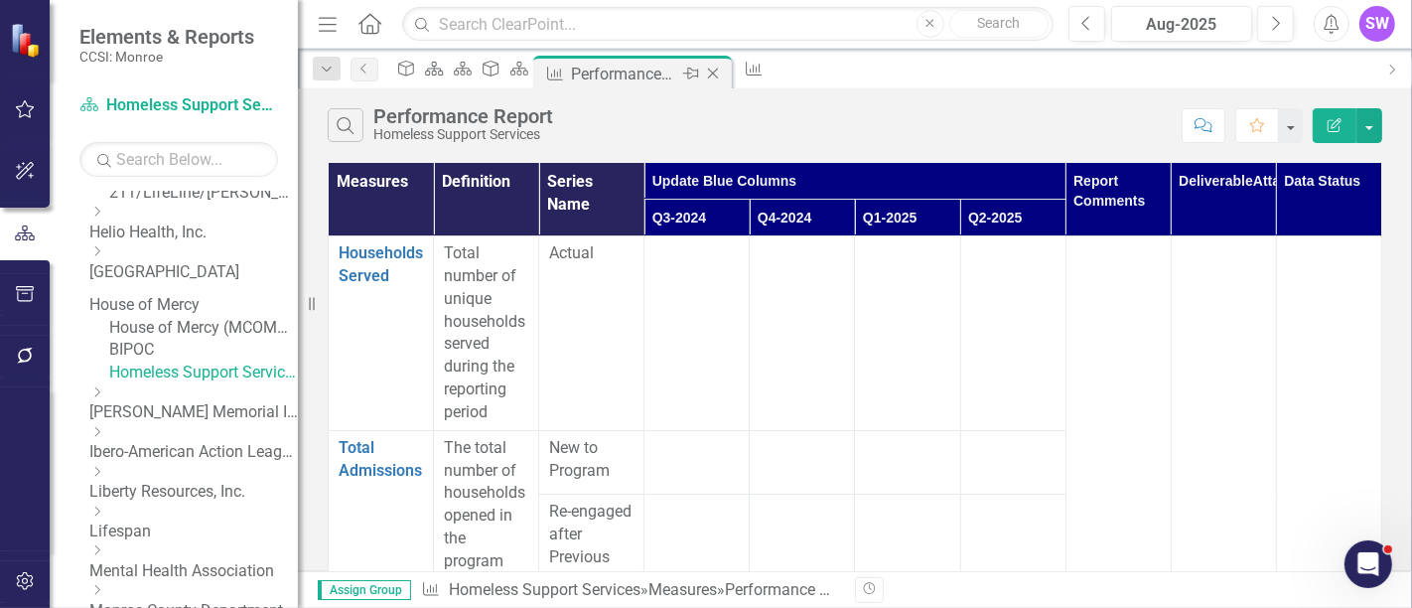
click at [702, 79] on div "Pin" at bounding box center [689, 74] width 25 height 25
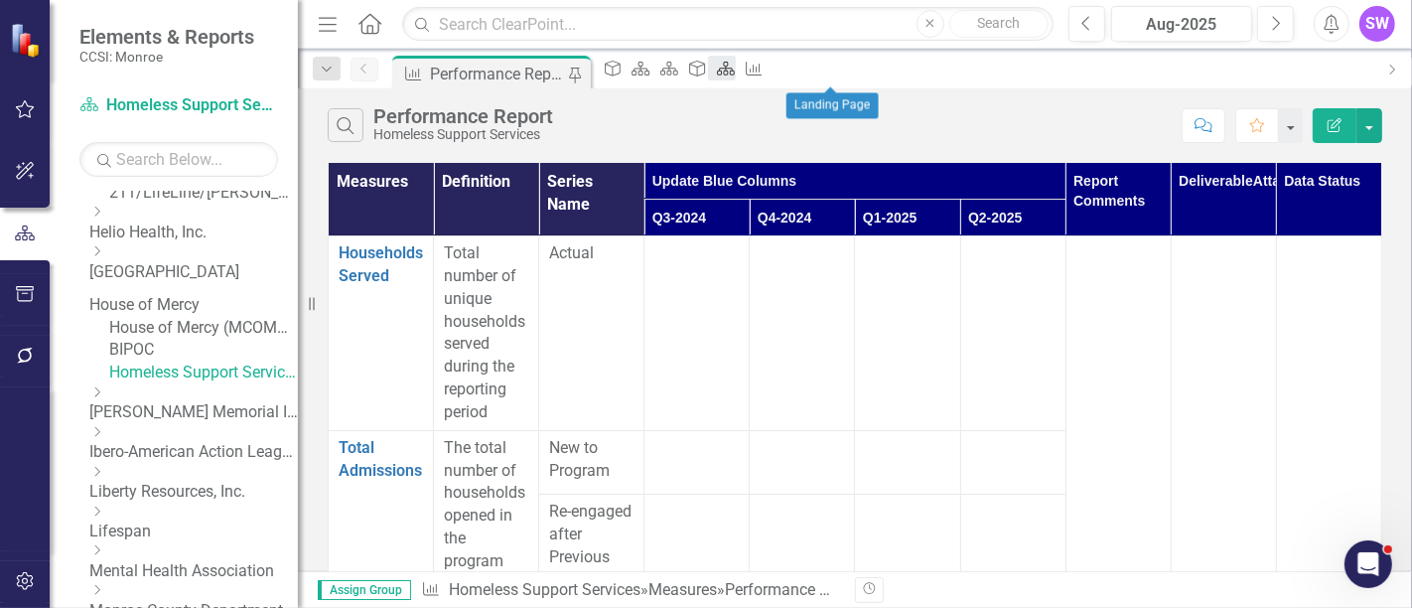
click at [735, 75] on icon at bounding box center [726, 69] width 18 height 14
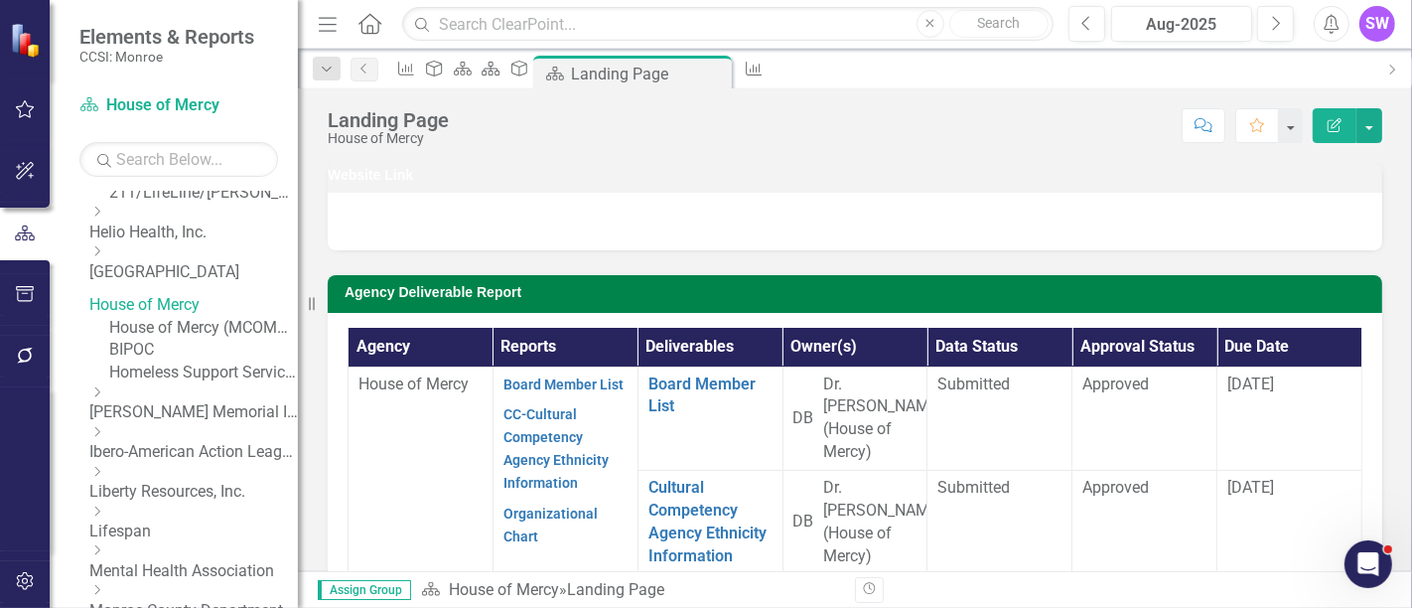
click at [0, 0] on icon "Close" at bounding box center [0, 0] width 0 height 0
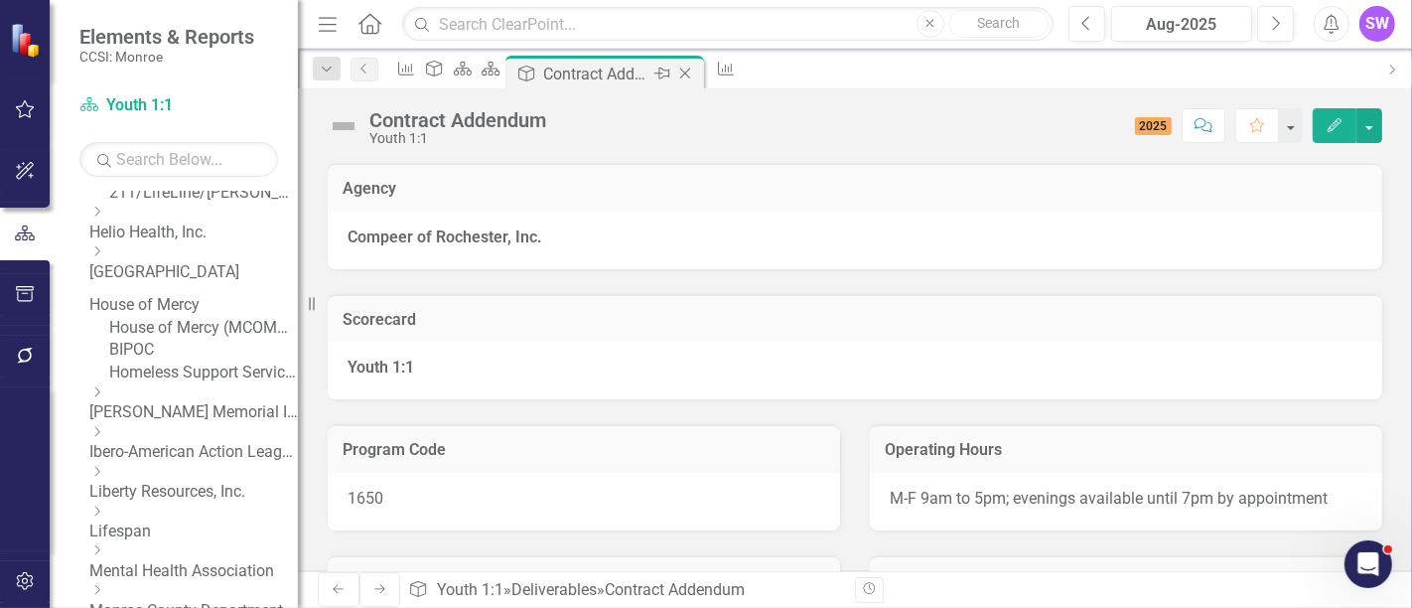
click at [695, 73] on icon "Close" at bounding box center [685, 74] width 20 height 16
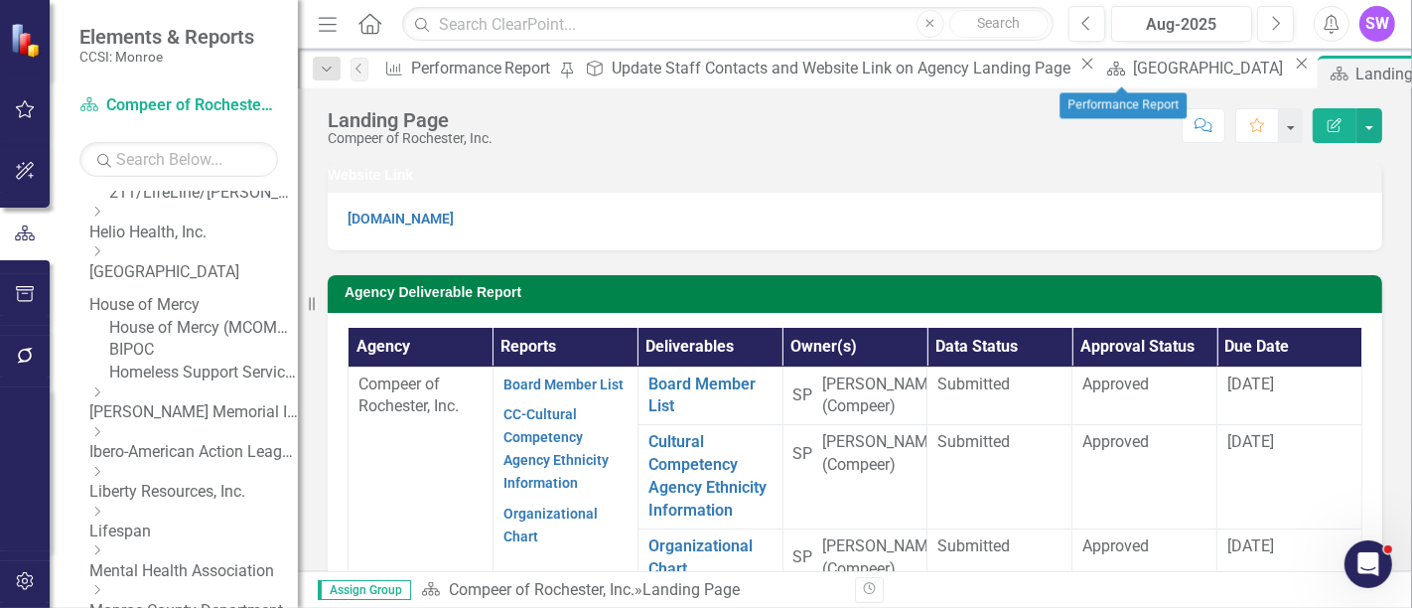
drag, startPoint x: 1130, startPoint y: 67, endPoint x: 1109, endPoint y: 73, distance: 22.7
click at [0, 0] on icon "Close" at bounding box center [0, 0] width 0 height 0
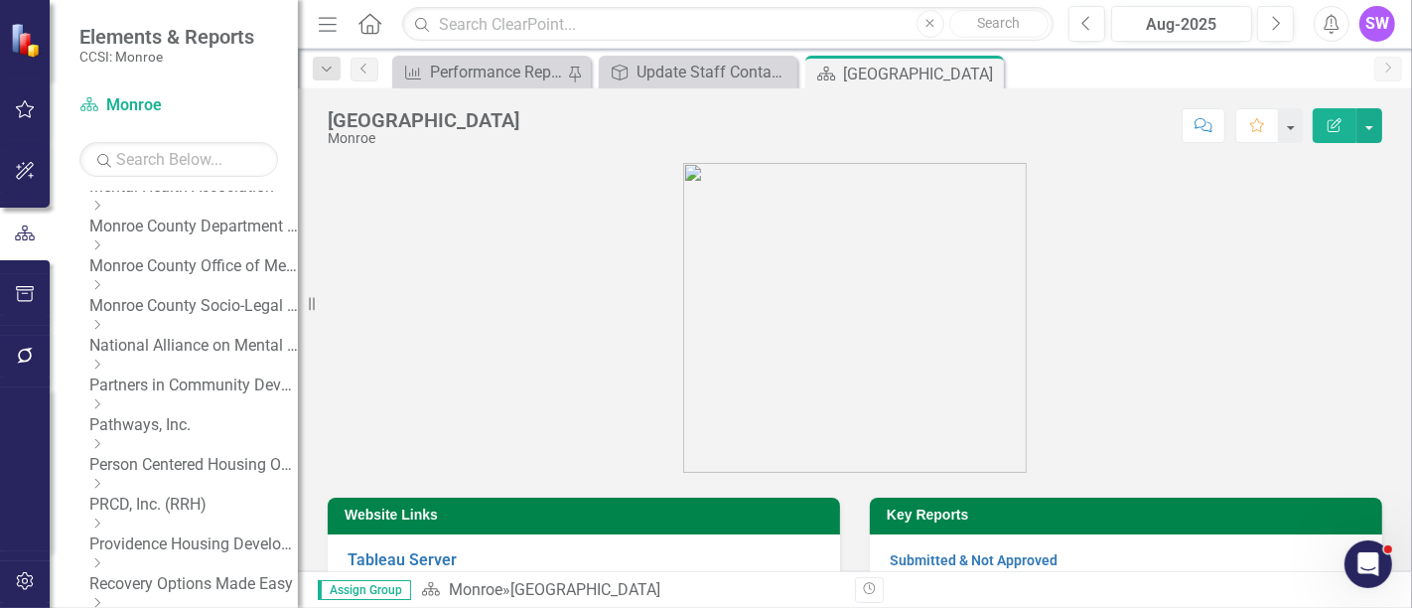
scroll to position [993, 0]
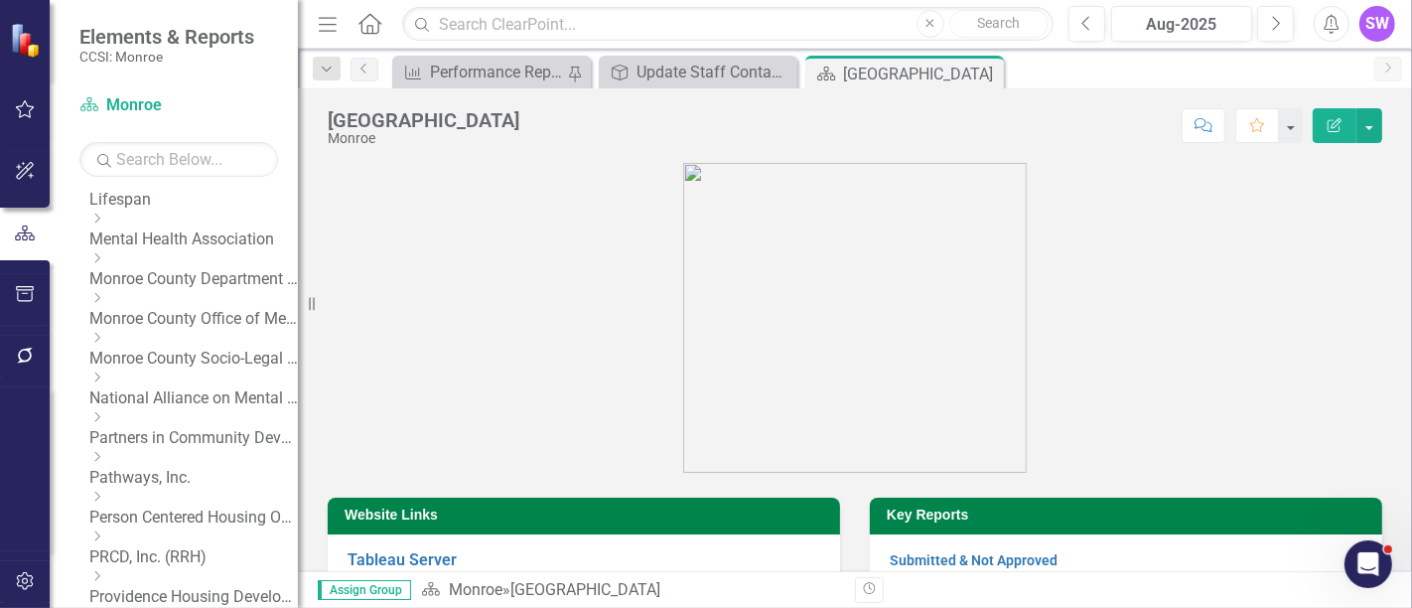
click at [104, 224] on icon "Dropdown" at bounding box center [96, 219] width 15 height 12
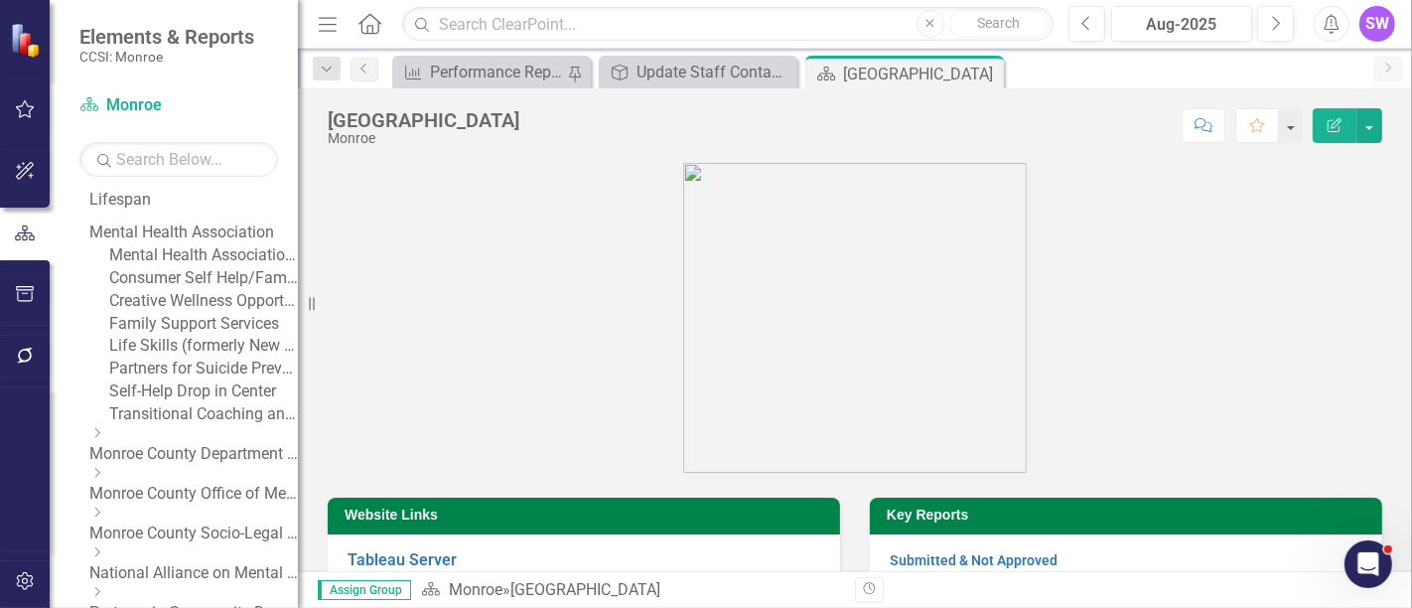
click at [150, 244] on link "Mental Health Association" at bounding box center [193, 233] width 209 height 23
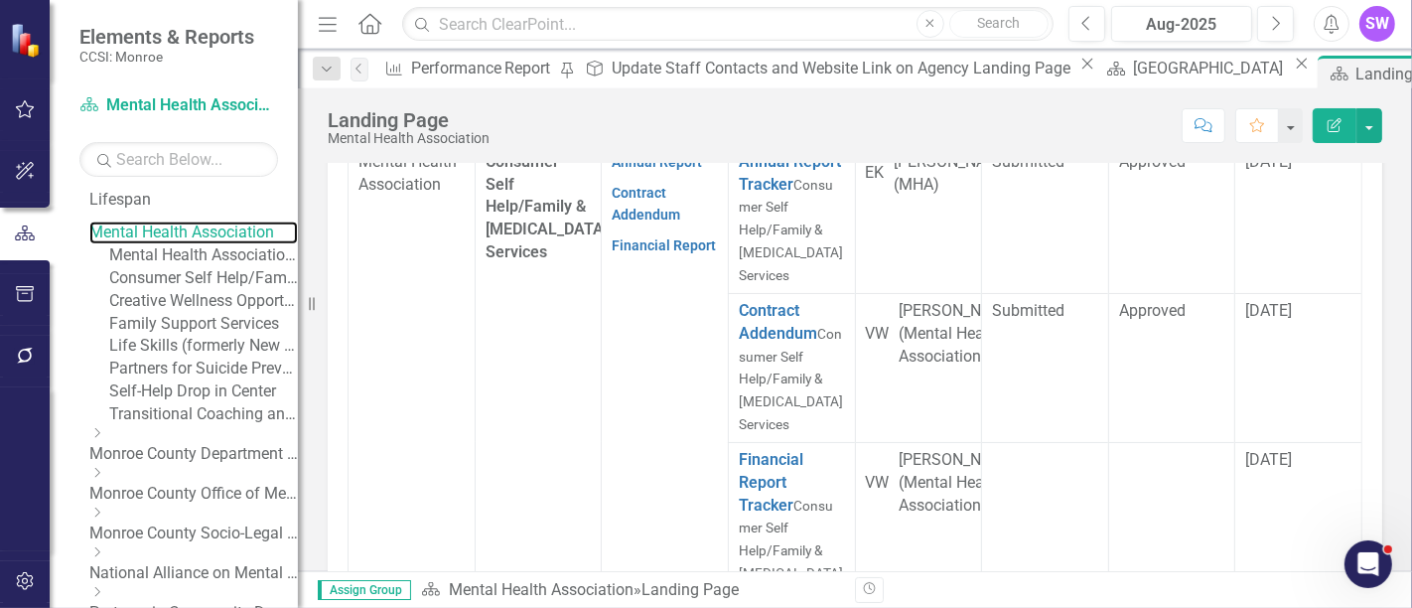
scroll to position [700, 0]
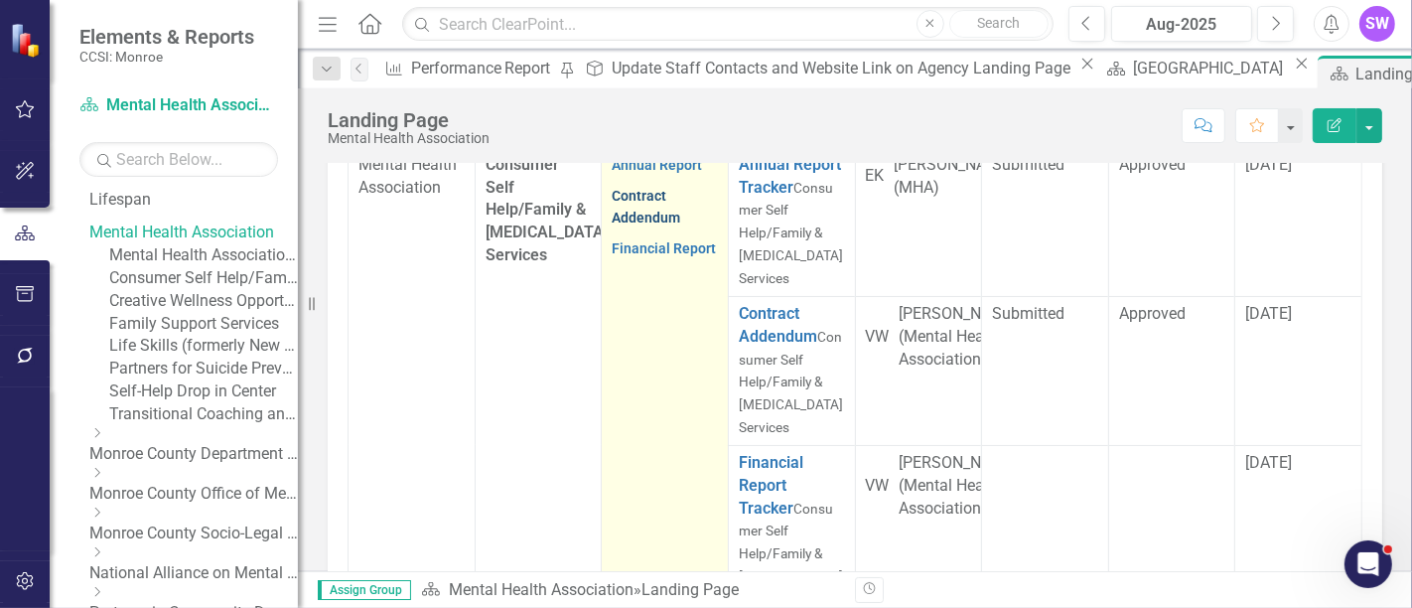
click at [636, 226] on link "Contract Addendum" at bounding box center [646, 207] width 69 height 39
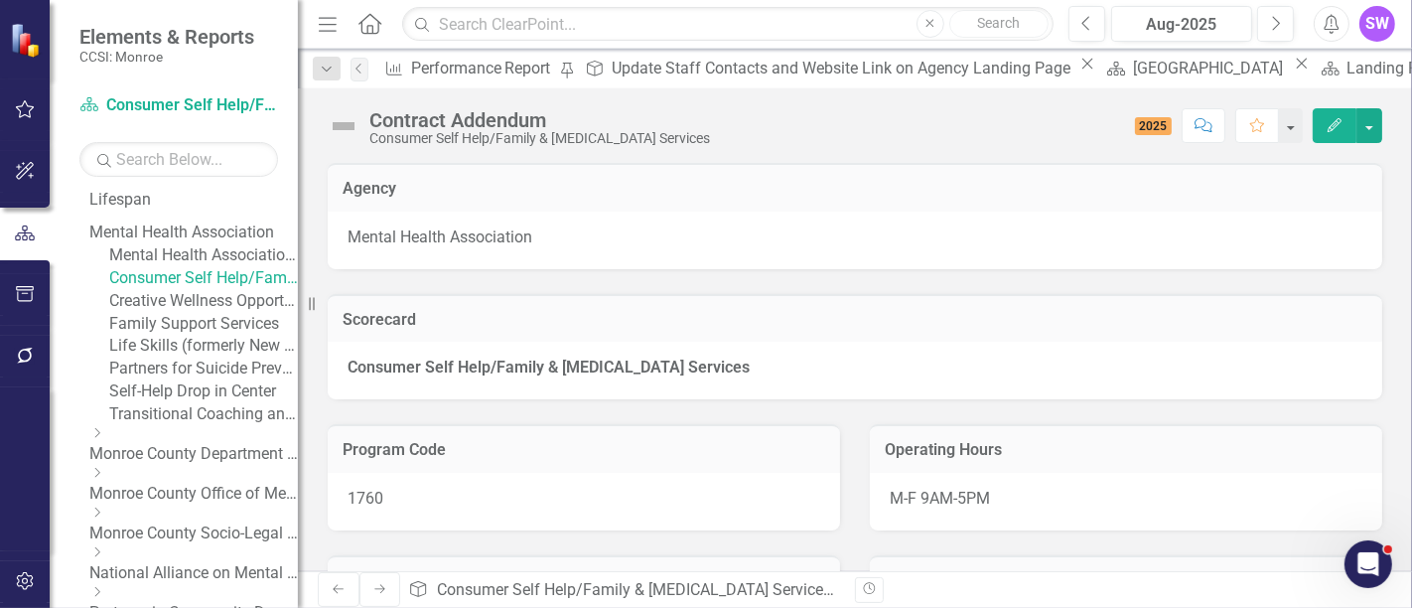
click at [194, 244] on link "Mental Health Association" at bounding box center [193, 233] width 209 height 23
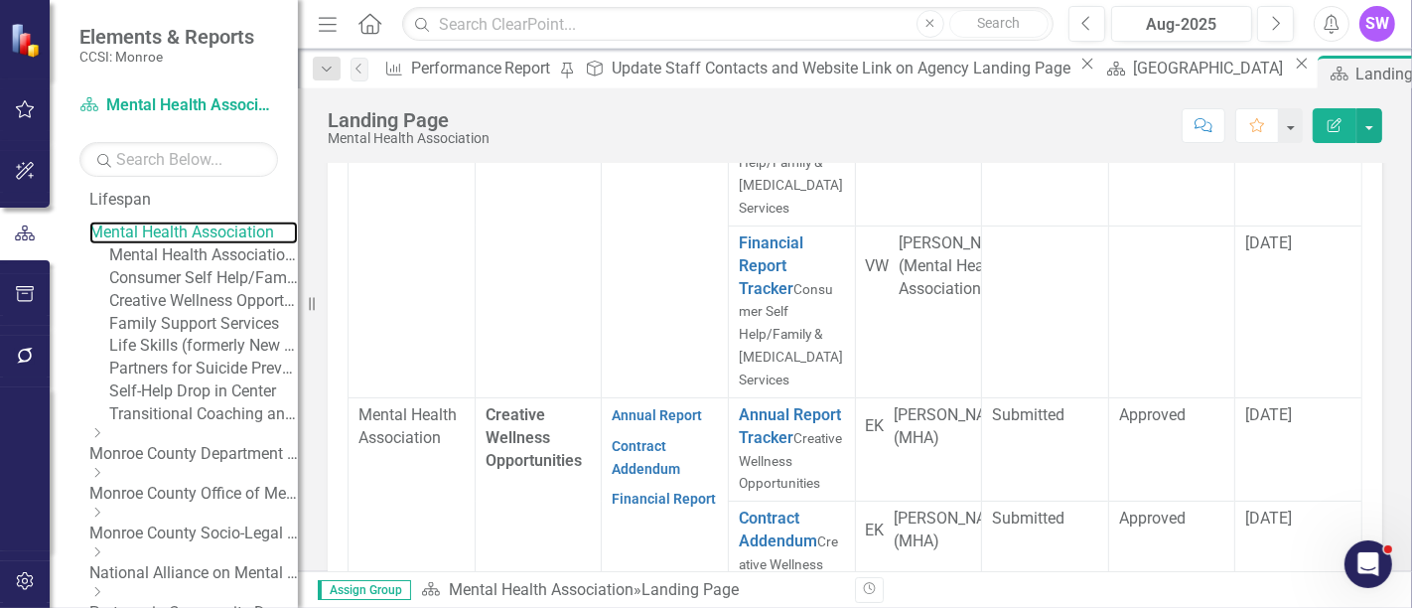
scroll to position [924, 0]
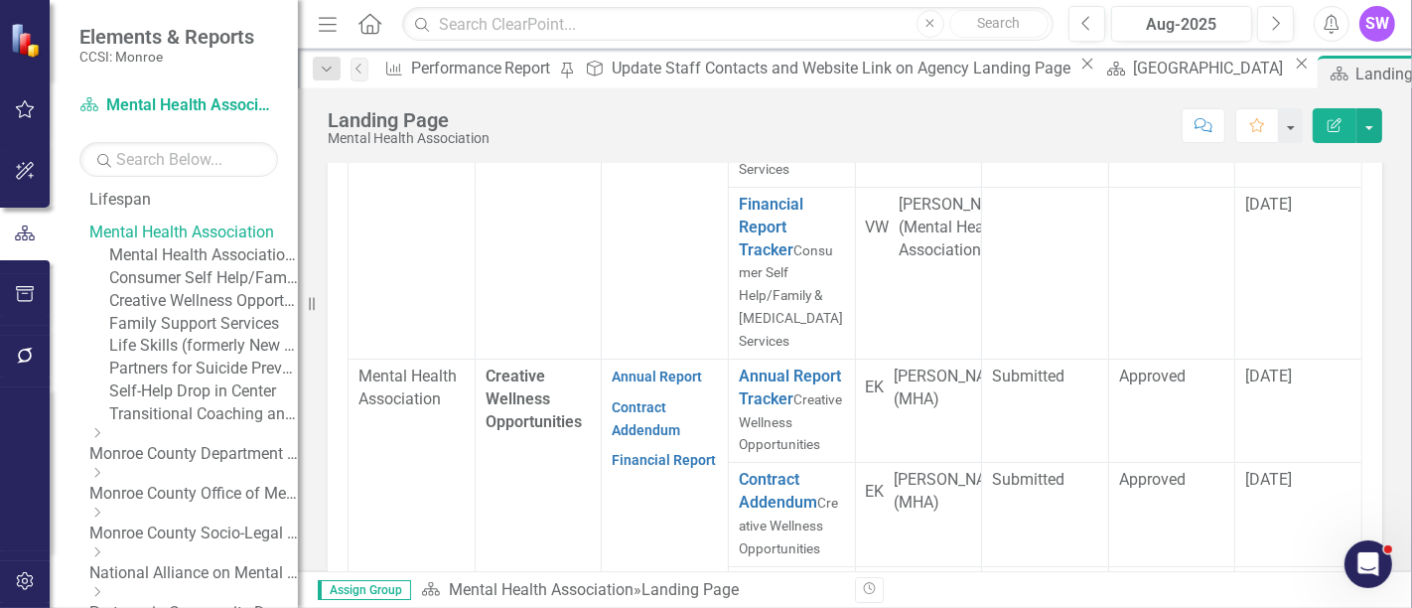
scroll to position [854, 0]
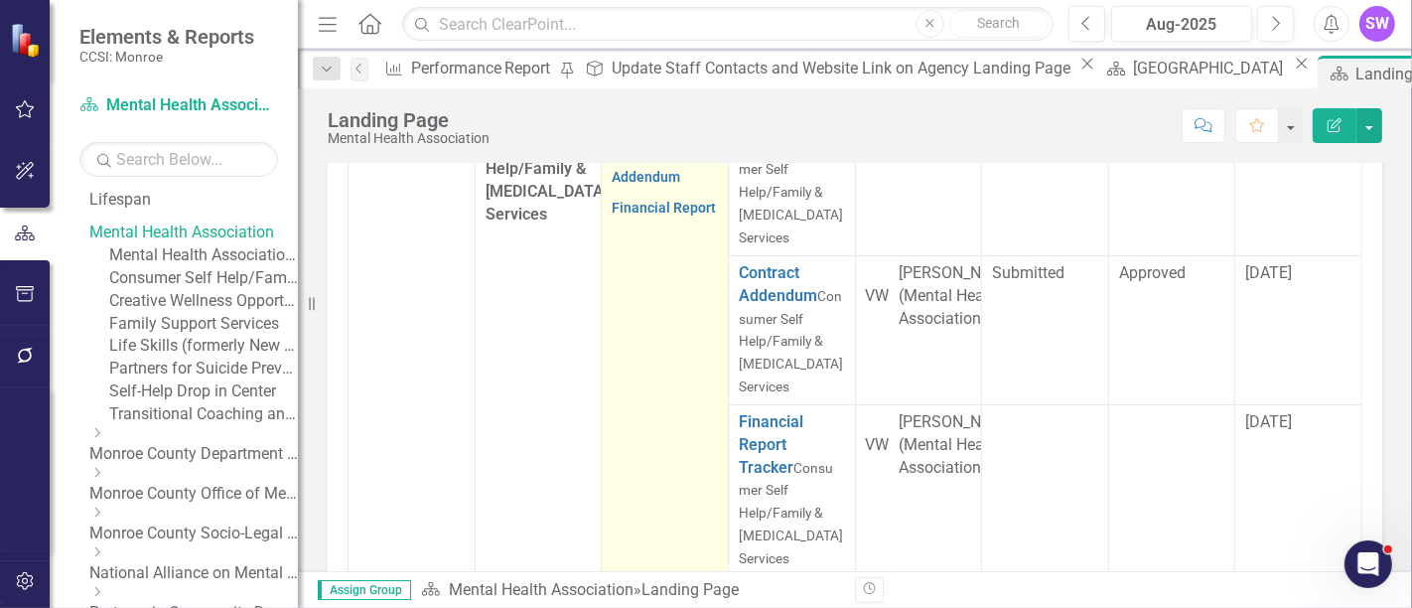
scroll to position [221, 0]
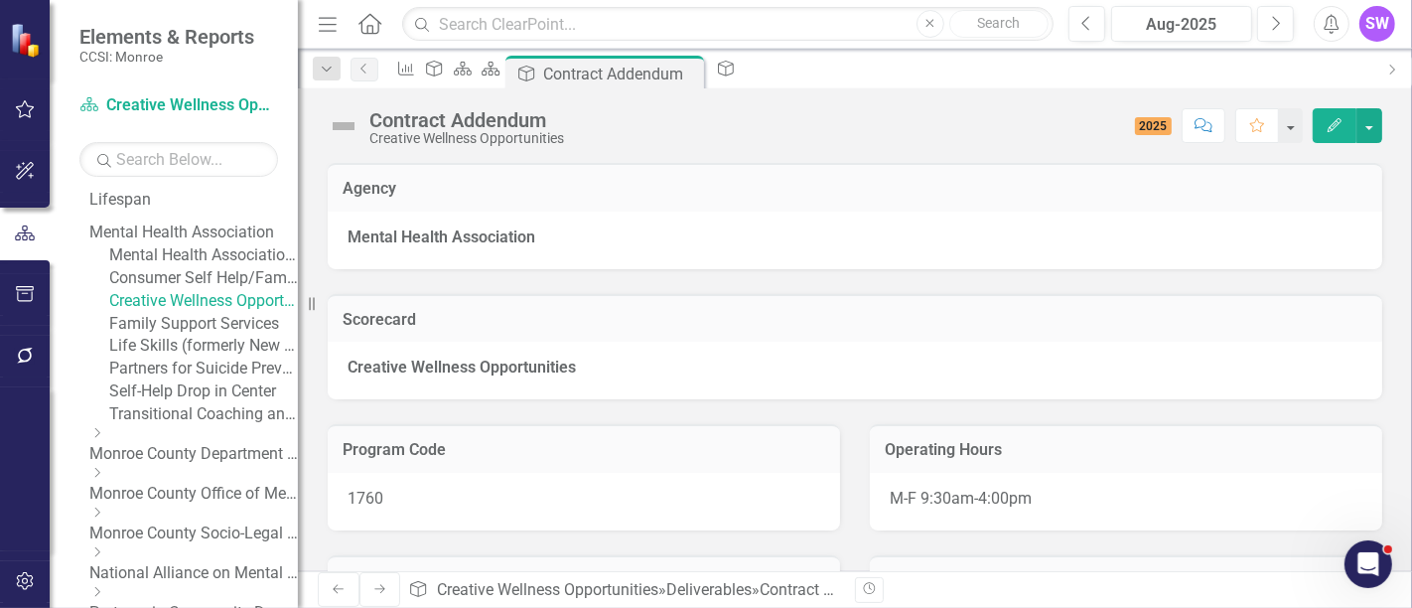
drag, startPoint x: 533, startPoint y: 6, endPoint x: 908, endPoint y: 217, distance: 429.6
click at [908, 217] on div "Mental Health Association" at bounding box center [855, 241] width 1055 height 58
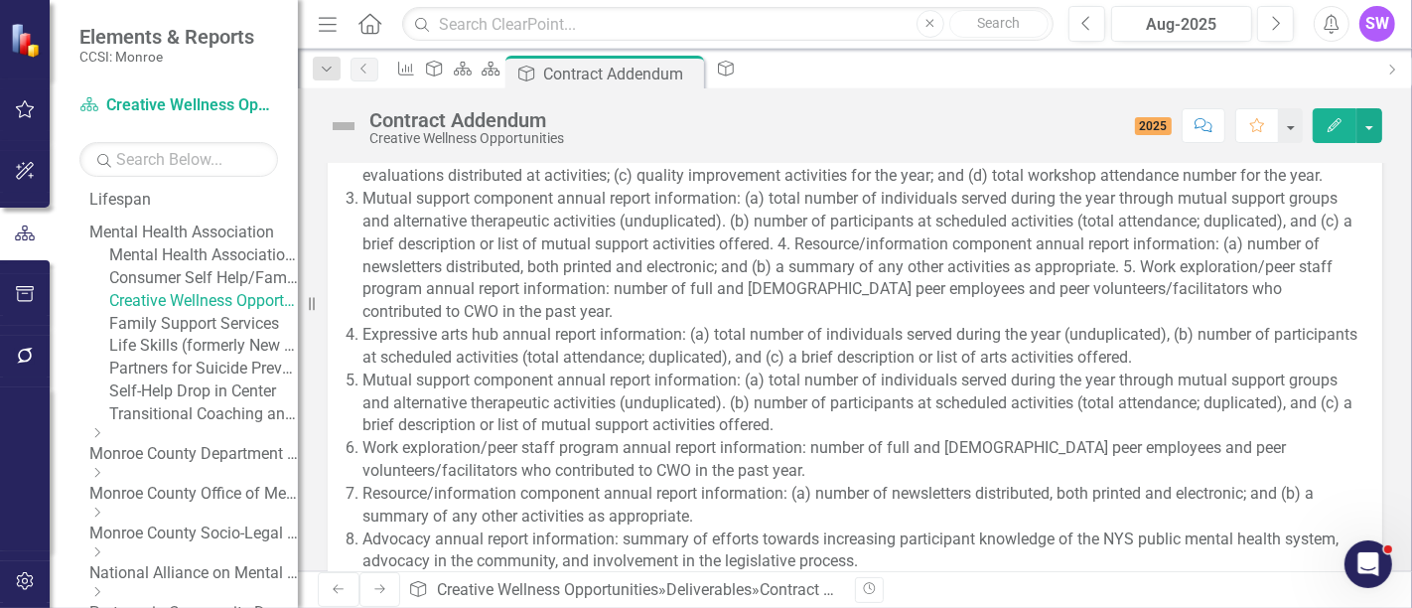
scroll to position [2097, 0]
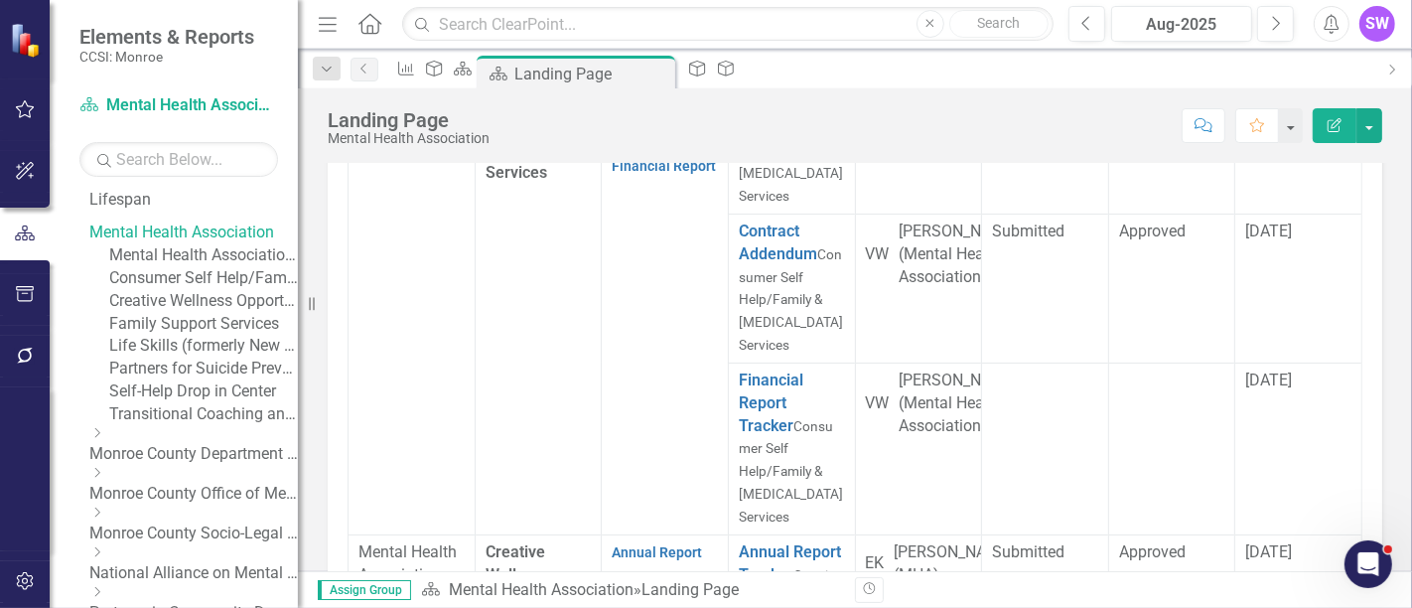
scroll to position [221, 0]
click at [654, 544] on link "Annual Report" at bounding box center [657, 552] width 90 height 16
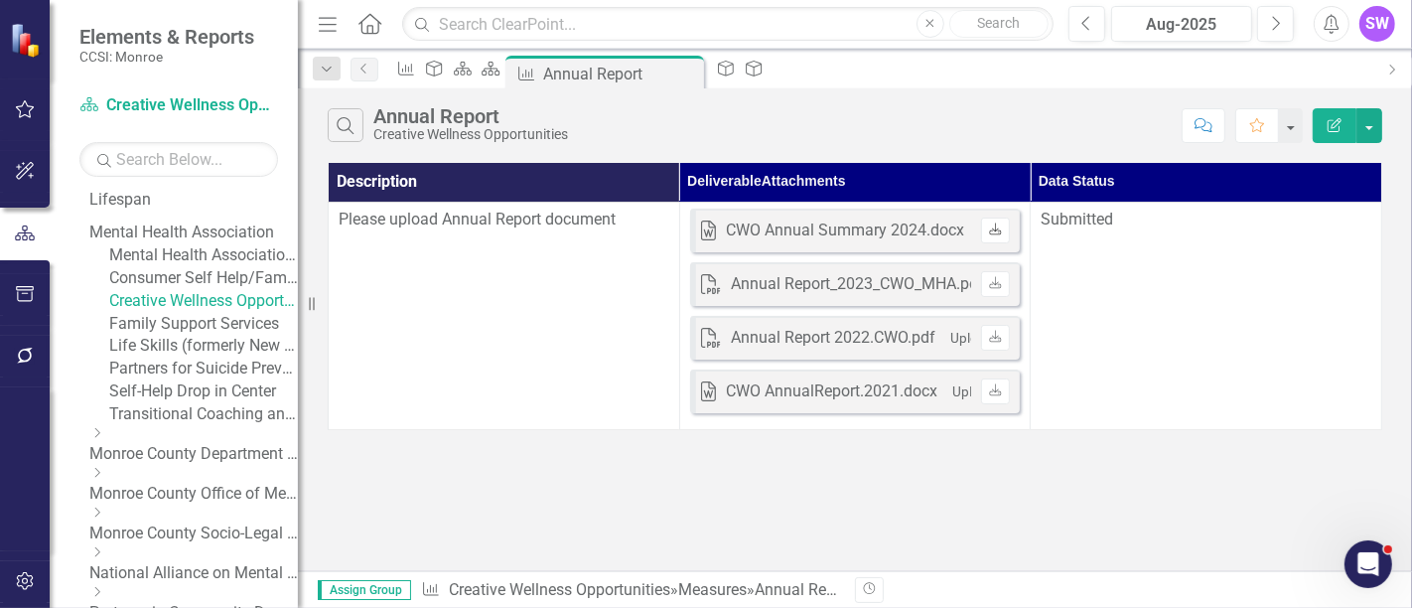
click at [1004, 226] on link "Download" at bounding box center [995, 231] width 29 height 26
